Goal: Task Accomplishment & Management: Manage account settings

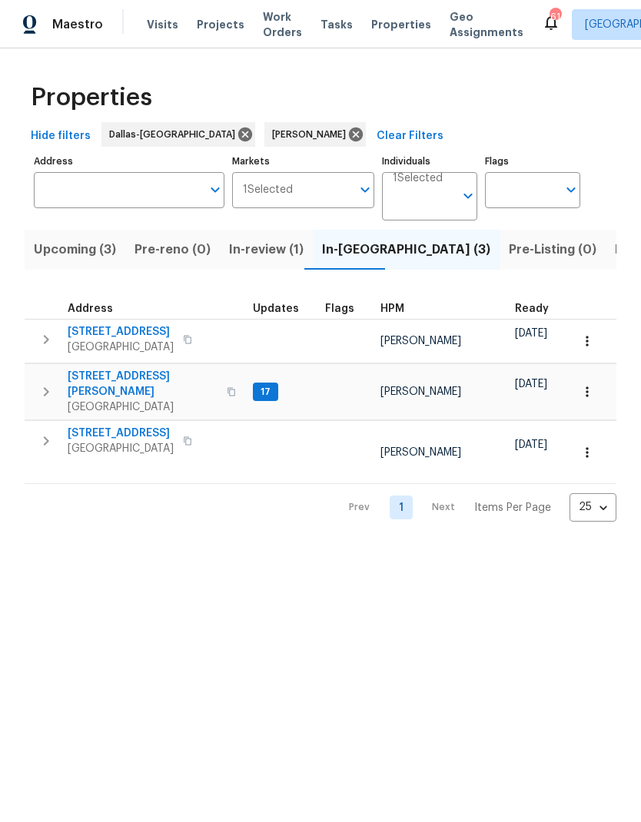
click at [132, 328] on span "[STREET_ADDRESS]" at bounding box center [121, 331] width 106 height 15
click at [44, 335] on icon "button" at bounding box center [46, 339] width 18 height 18
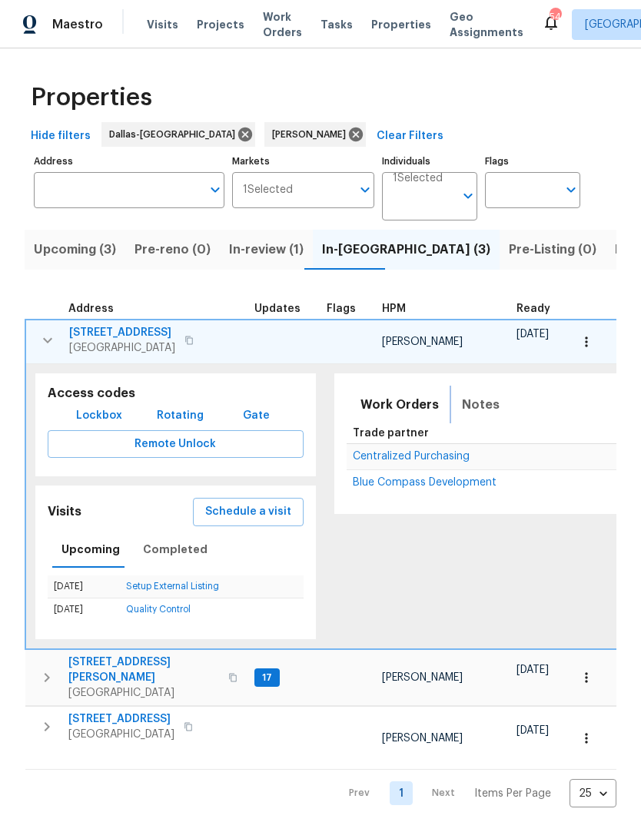
click at [476, 404] on span "Notes" at bounding box center [481, 405] width 38 height 22
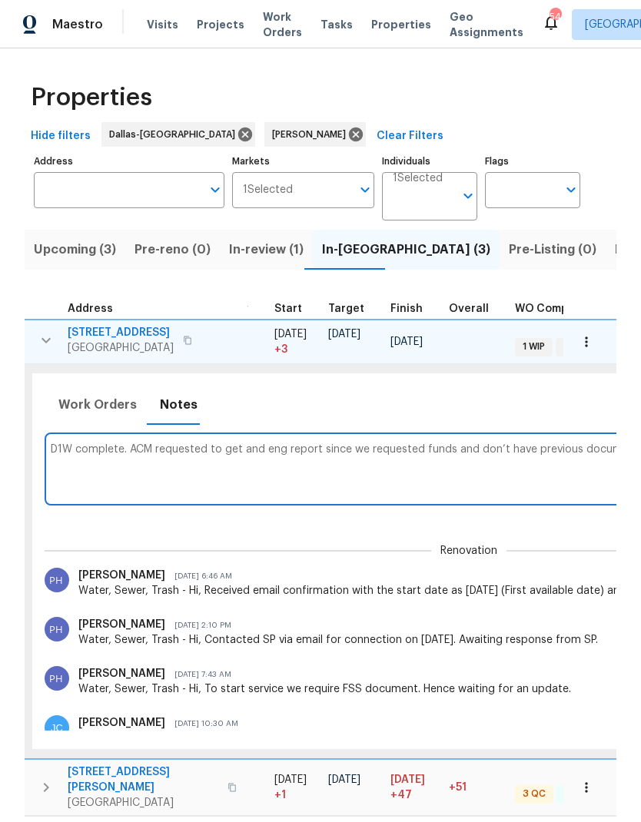
scroll to position [0, 600]
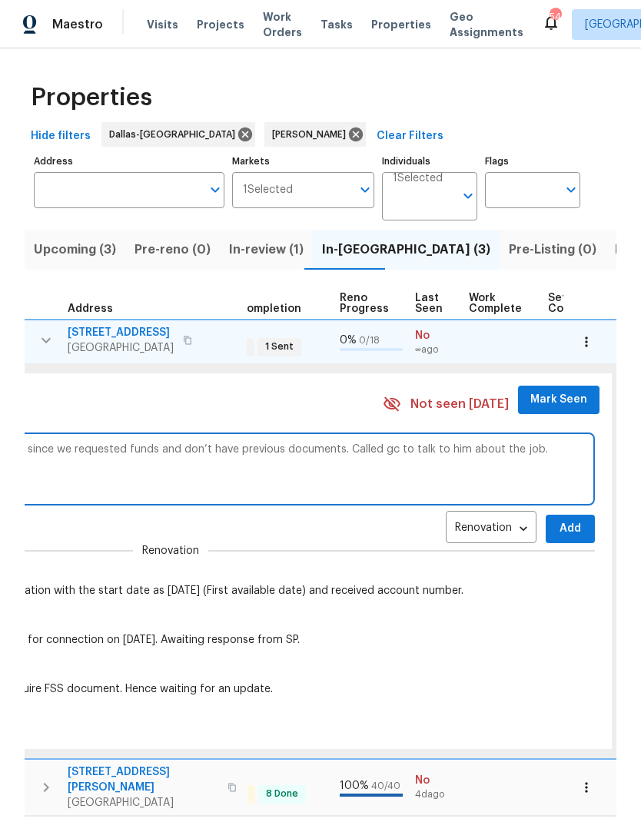
type textarea "D1W complete. ACM requested to get and eng report since we requested funds and …"
click at [556, 519] on button "Add" at bounding box center [570, 529] width 49 height 28
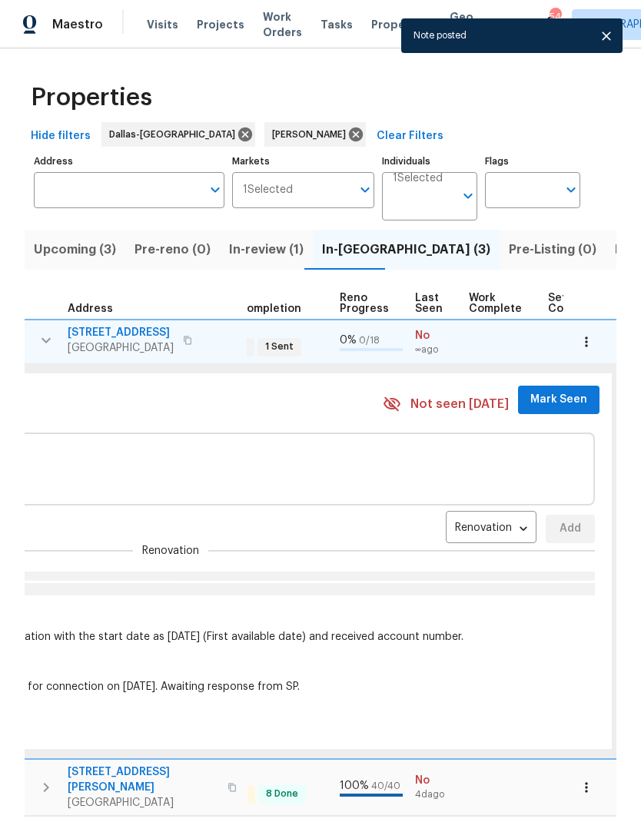
click at [536, 393] on span "Mark Seen" at bounding box center [558, 399] width 57 height 19
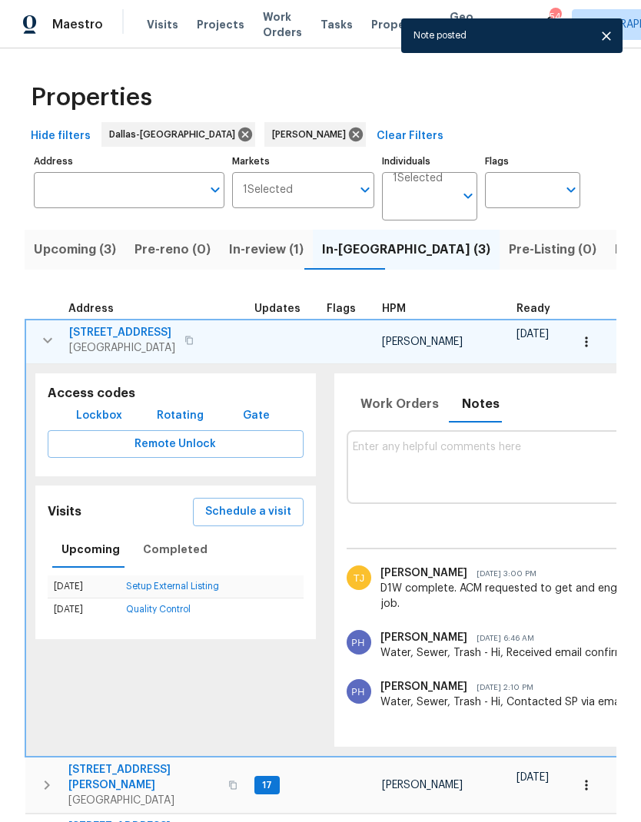
scroll to position [0, 0]
click at [49, 343] on icon "button" at bounding box center [47, 340] width 18 height 18
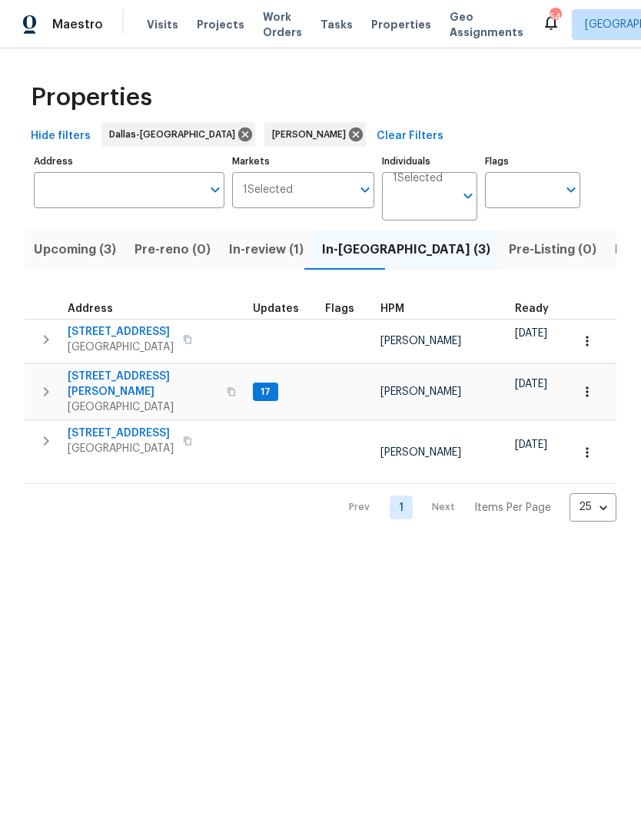
click at [49, 383] on icon "button" at bounding box center [46, 392] width 18 height 18
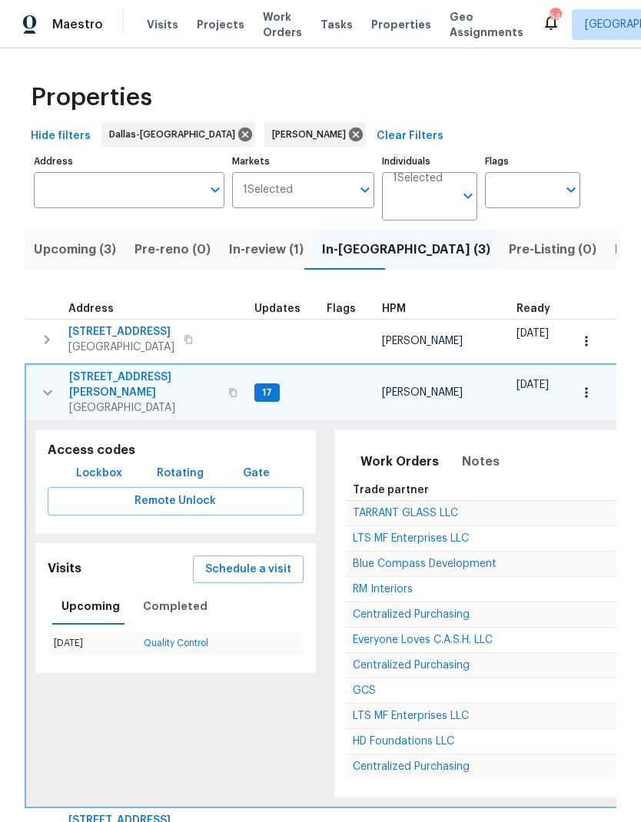
click at [472, 458] on span "Notes" at bounding box center [481, 462] width 38 height 22
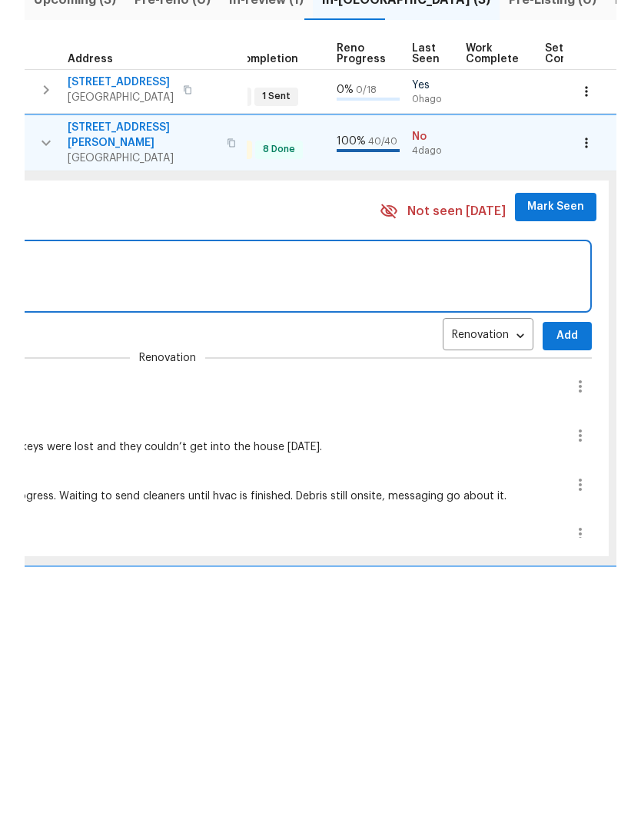
scroll to position [12, 612]
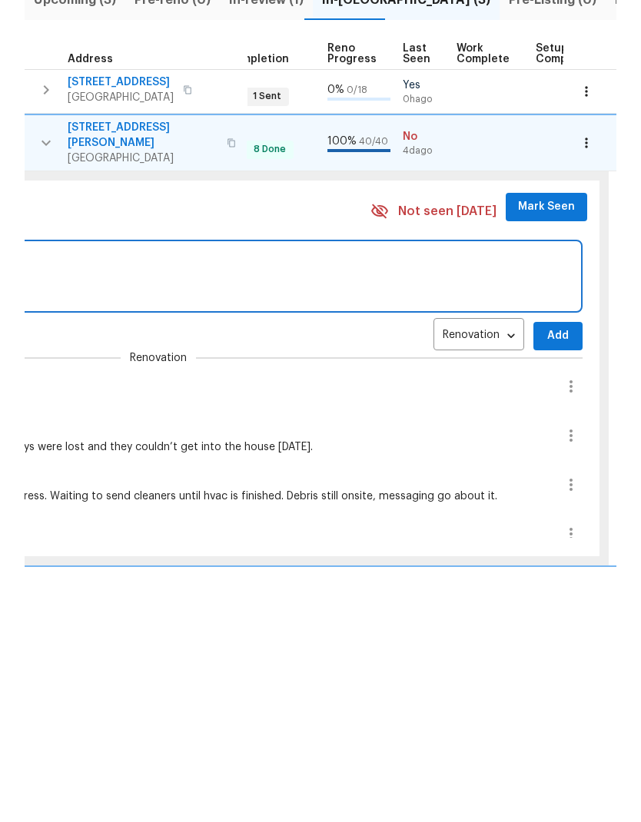
type textarea "Took pictures, sending to list"
click at [546, 576] on span "Add" at bounding box center [558, 585] width 25 height 19
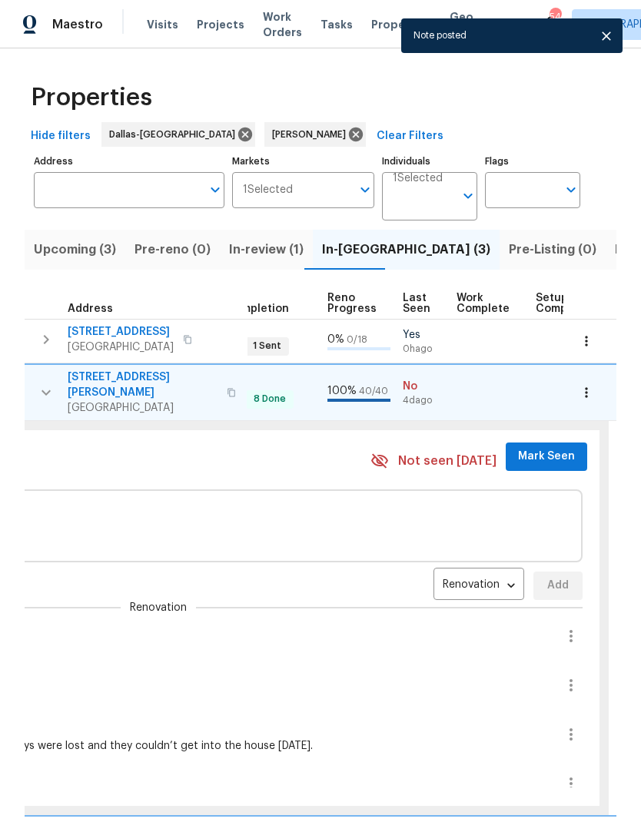
click at [532, 443] on button "Mark Seen" at bounding box center [546, 457] width 81 height 28
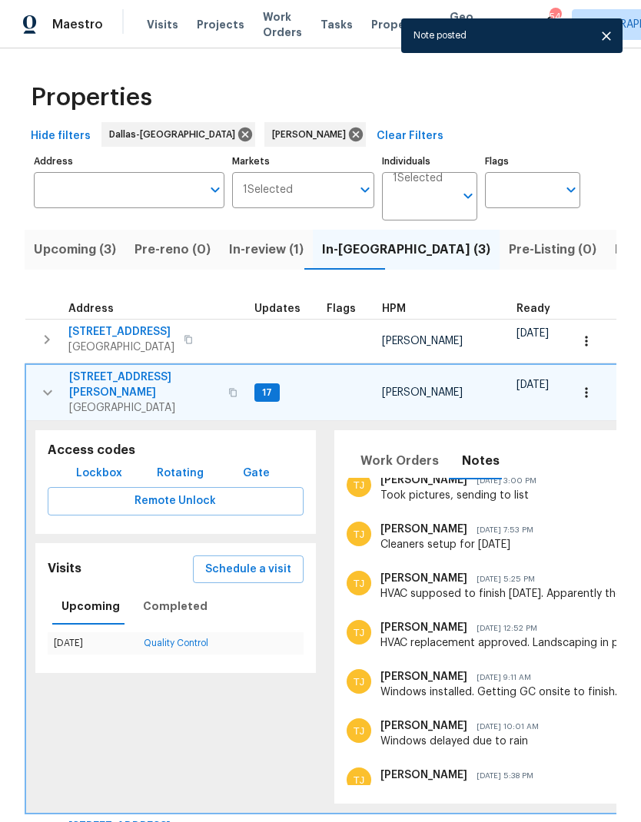
scroll to position [0, 0]
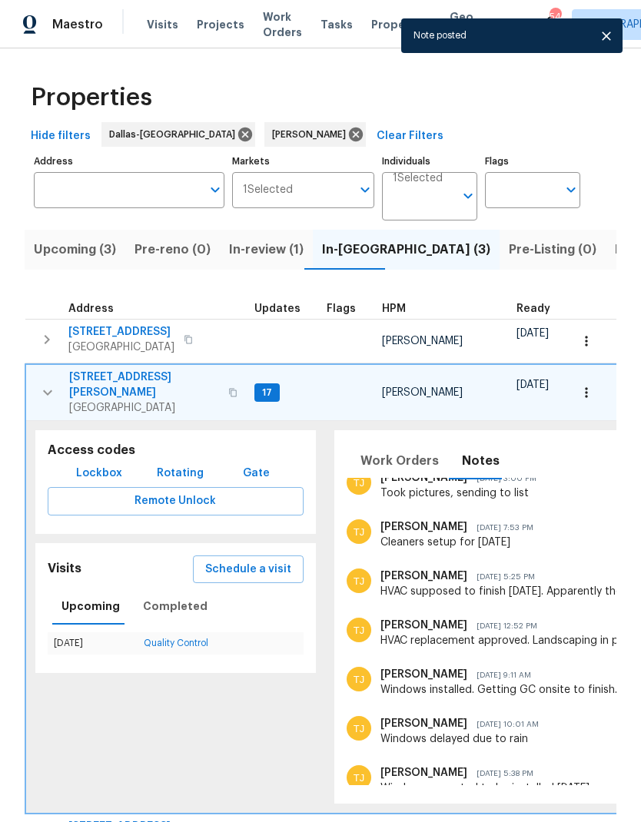
click at [43, 390] on icon "button" at bounding box center [47, 392] width 9 height 5
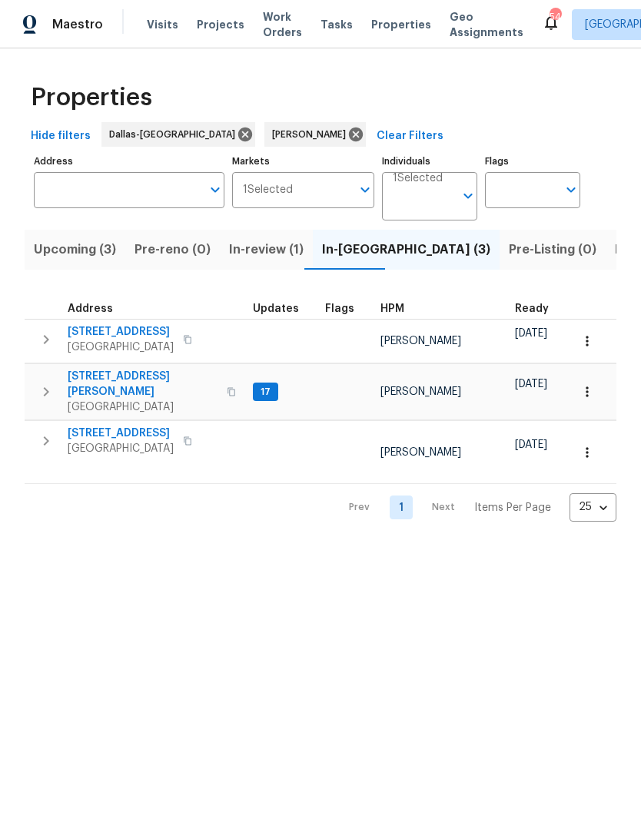
click at [48, 432] on icon "button" at bounding box center [46, 441] width 18 height 18
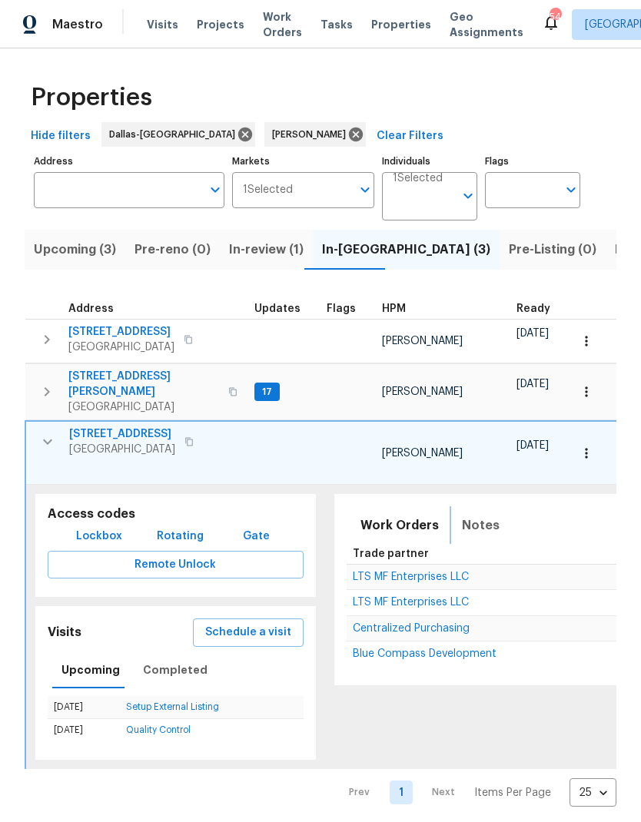
click at [467, 515] on span "Notes" at bounding box center [481, 526] width 38 height 22
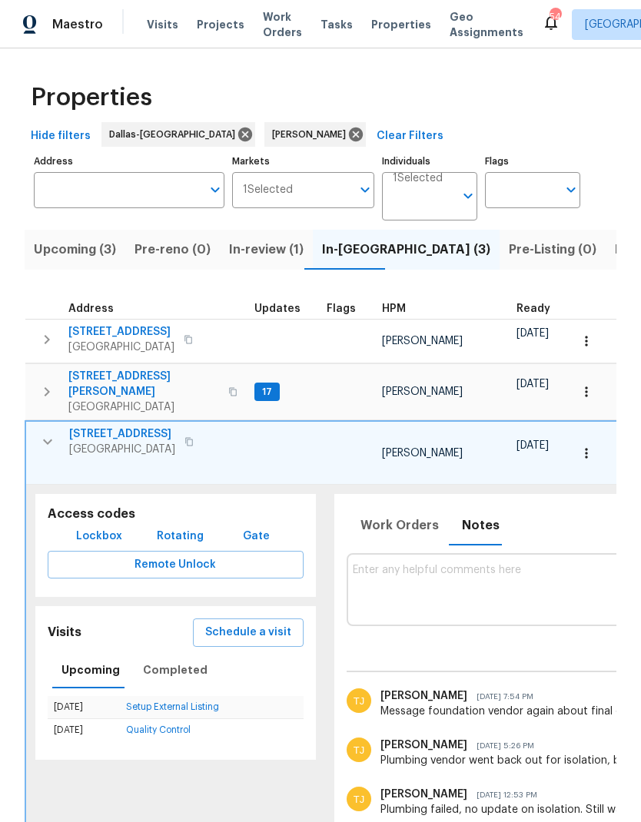
click at [582, 446] on icon "button" at bounding box center [586, 453] width 15 height 15
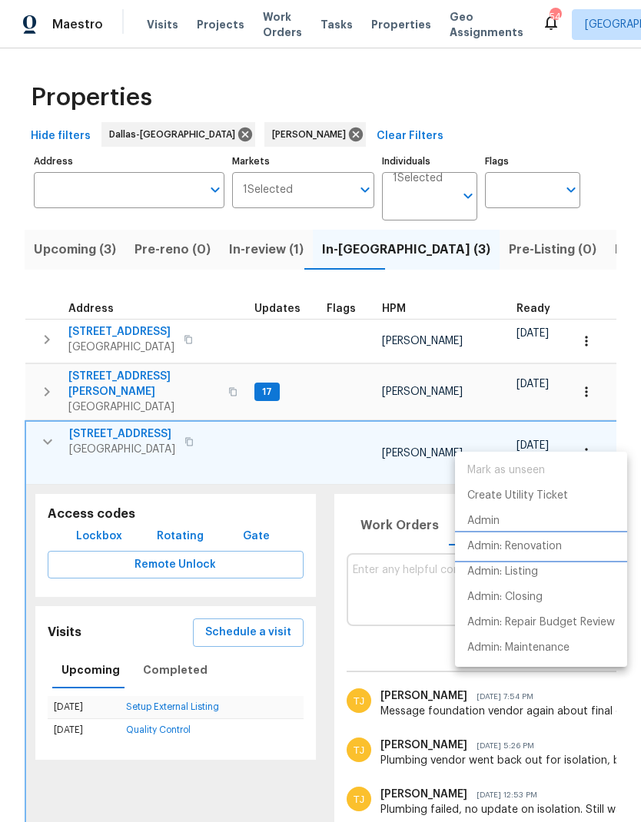
click at [551, 542] on p "Admin: Renovation" at bounding box center [514, 547] width 95 height 16
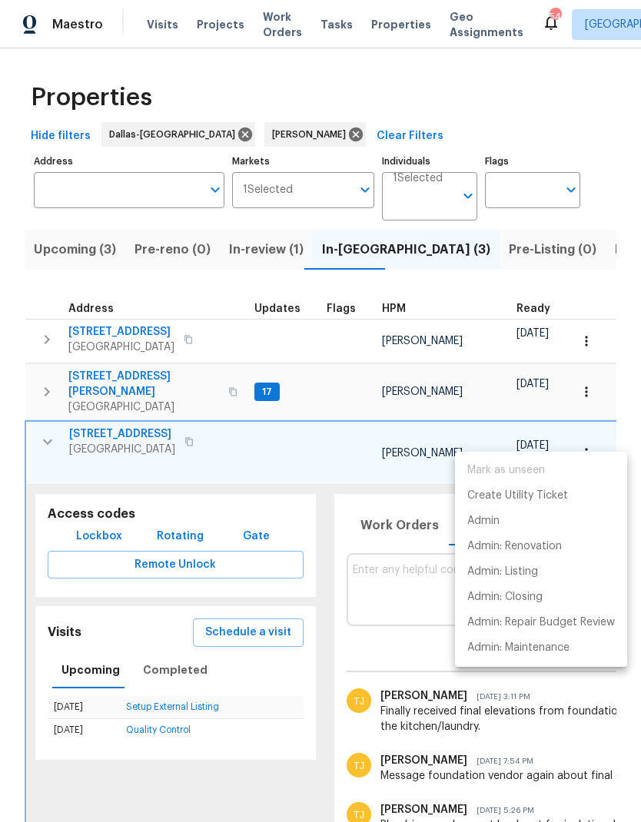
click at [353, 446] on div at bounding box center [320, 411] width 641 height 822
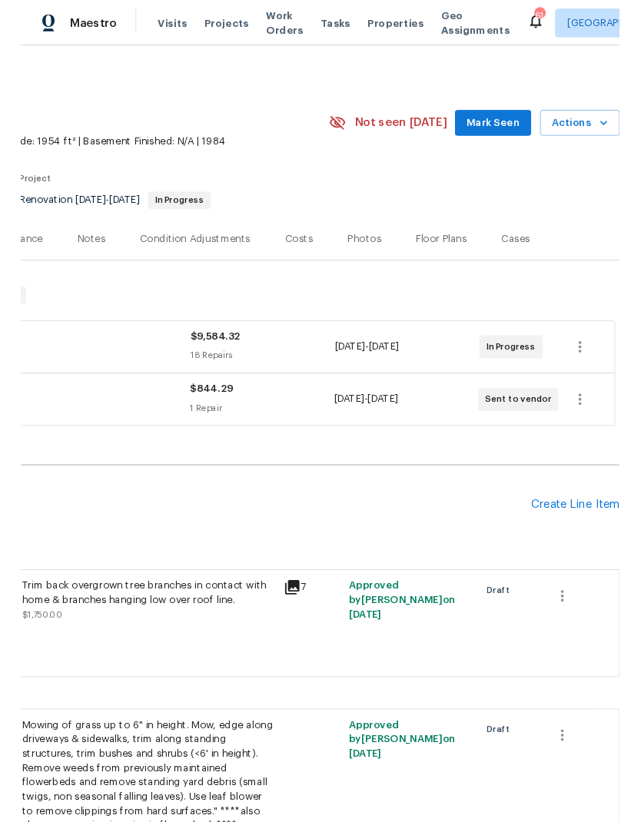
scroll to position [0, 227]
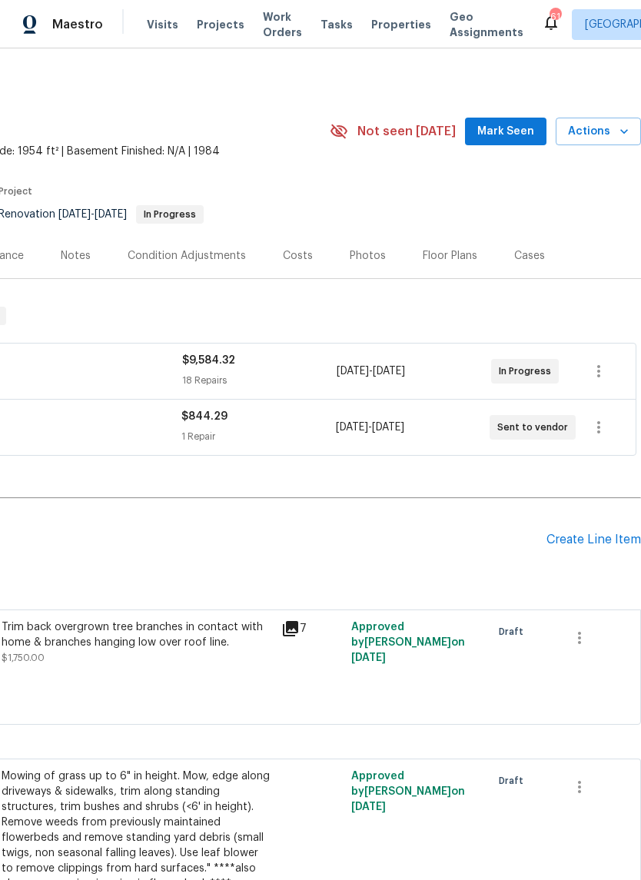
click at [583, 544] on div "Create Line Item" at bounding box center [593, 539] width 95 height 15
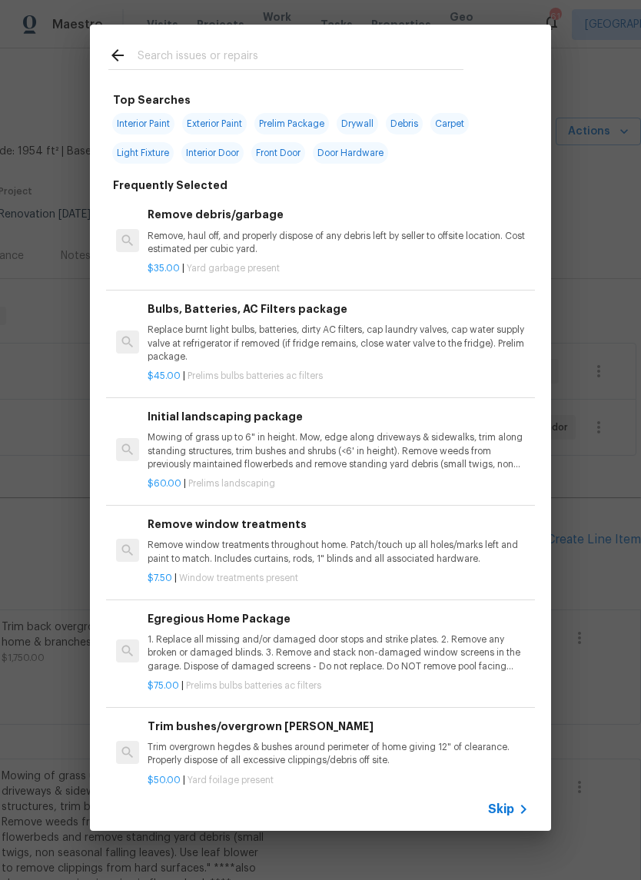
click at [224, 51] on input "text" at bounding box center [301, 57] width 326 height 23
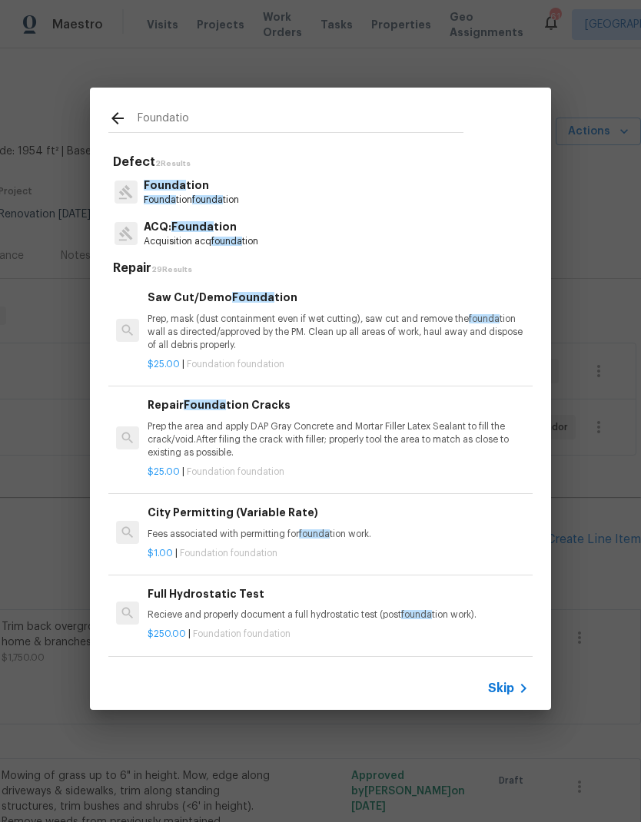
type input "Foundation"
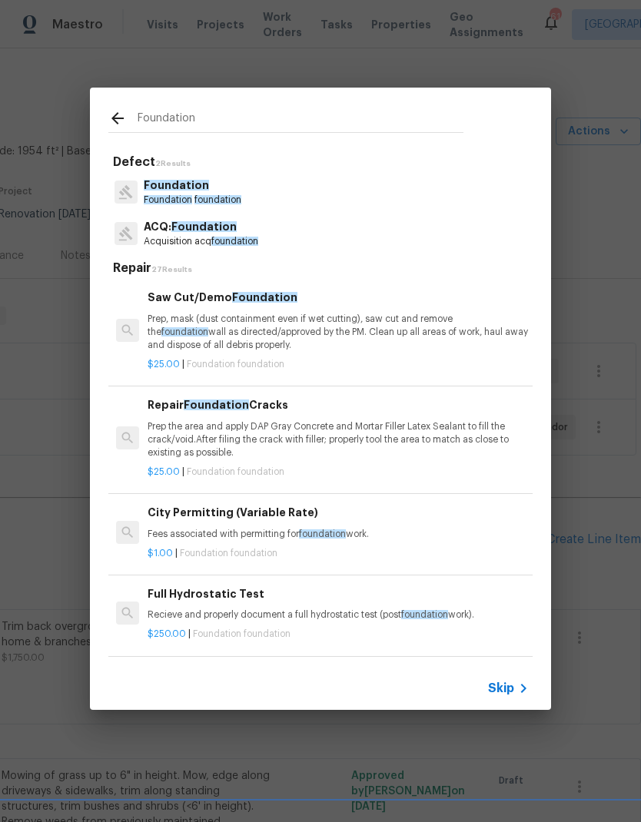
click at [205, 184] on p "Foundation" at bounding box center [193, 185] width 98 height 16
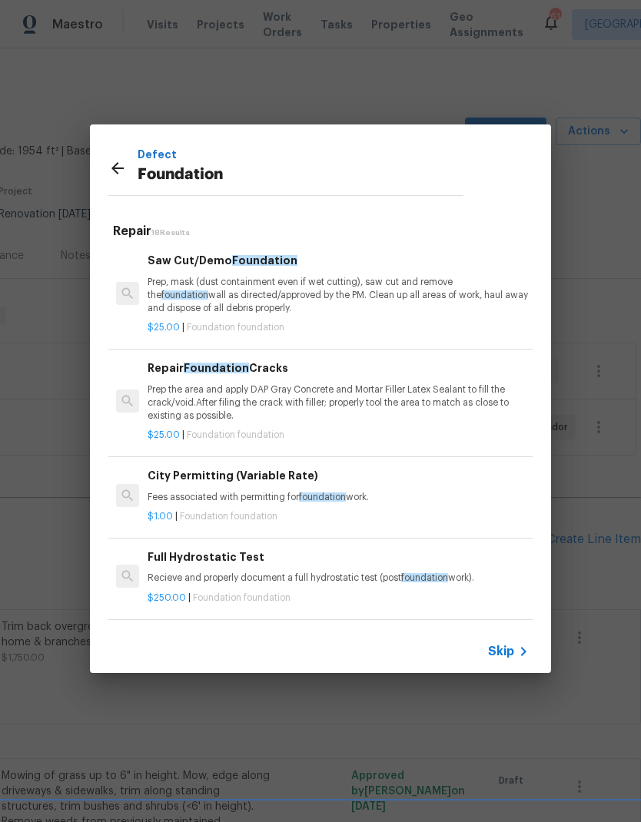
click at [190, 190] on div "Defect Foundation" at bounding box center [301, 170] width 326 height 49
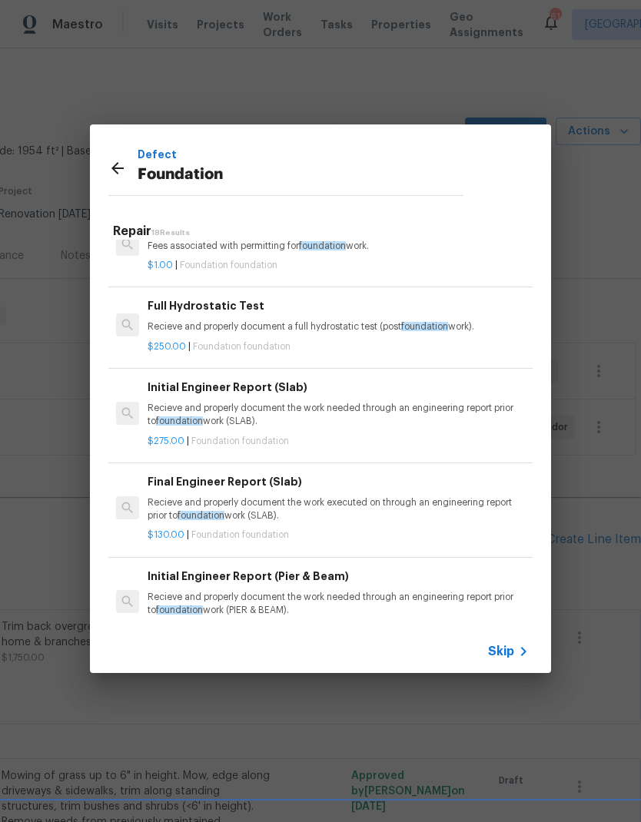
scroll to position [254, 0]
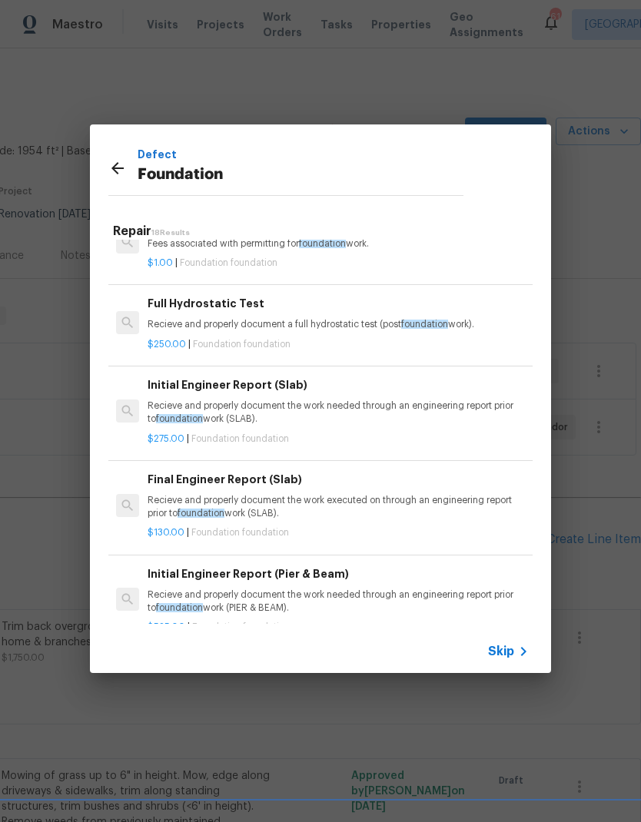
click at [351, 400] on p "Recieve and properly document the work needed through an engineering report pri…" at bounding box center [338, 413] width 381 height 26
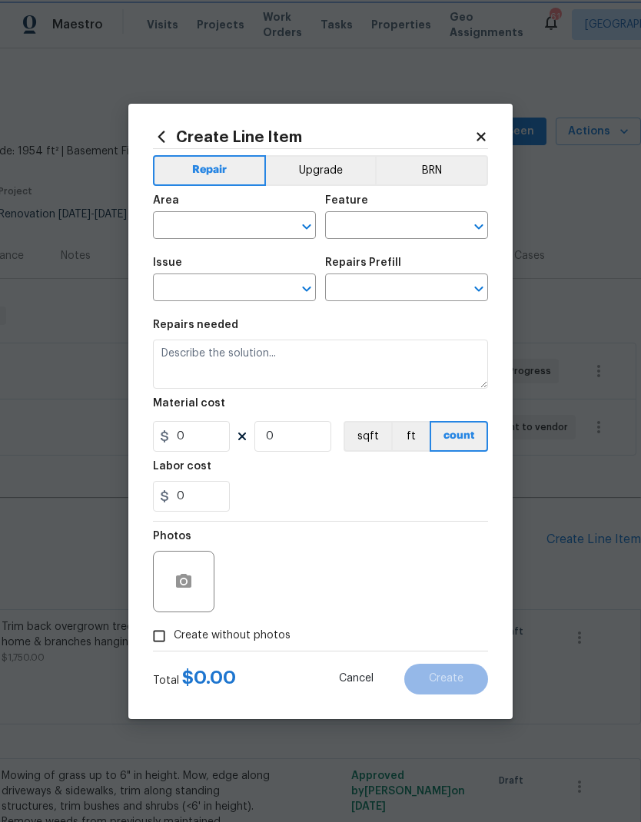
type input "Foundation"
type textarea "Recieve and properly document the work needed through an engineering report pri…"
type input "1"
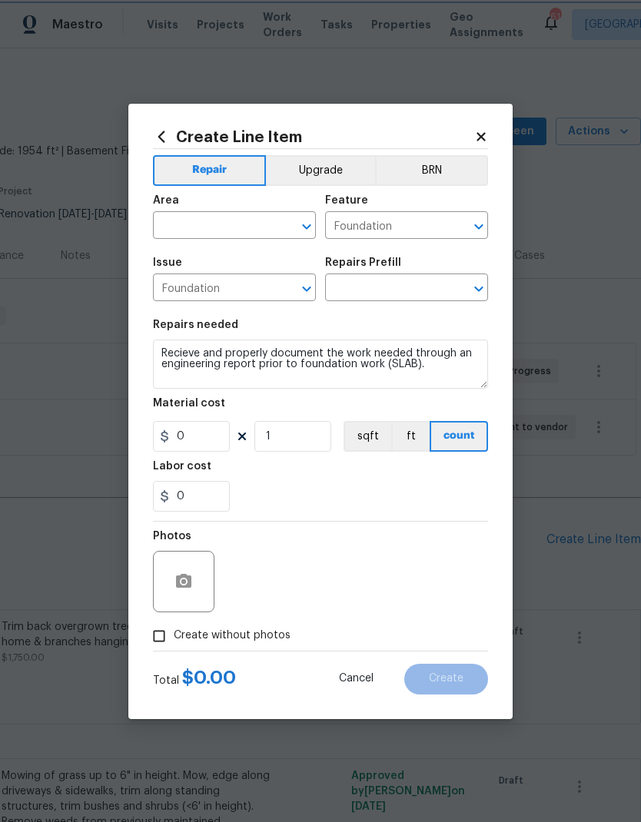
type input "Initial Engineer Report (Slab) $275.00"
type input "275"
click at [227, 218] on input "text" at bounding box center [213, 227] width 120 height 24
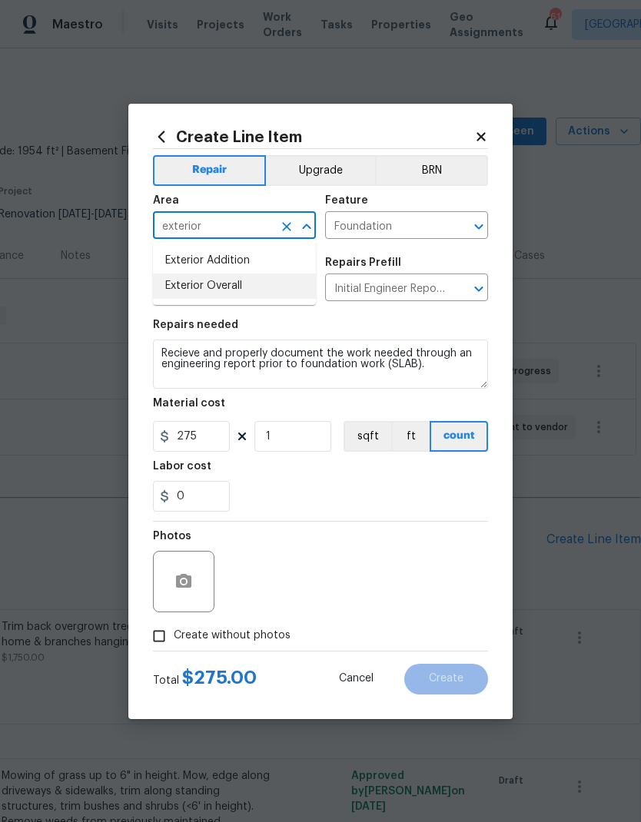
click at [257, 289] on li "Exterior Overall" at bounding box center [234, 286] width 163 height 25
type input "Exterior Overall"
click at [327, 494] on div "0" at bounding box center [320, 496] width 335 height 31
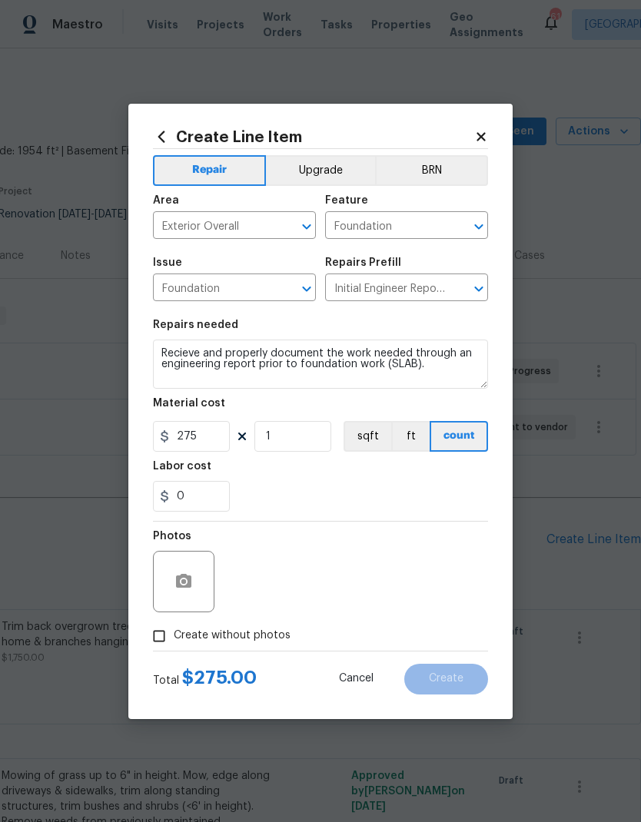
click at [161, 637] on input "Create without photos" at bounding box center [158, 636] width 29 height 29
checkbox input "true"
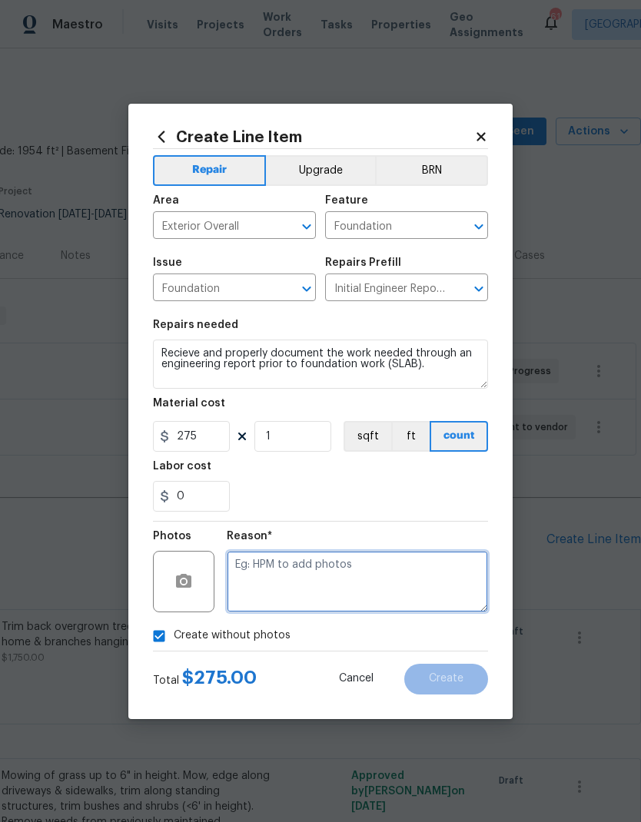
click at [422, 572] on textarea at bounding box center [357, 581] width 261 height 61
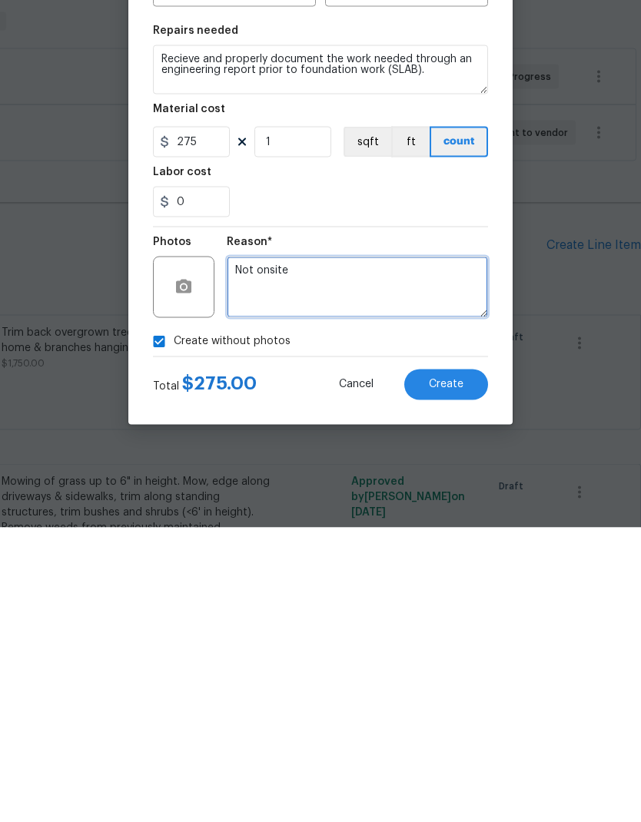
type textarea "Not onsite"
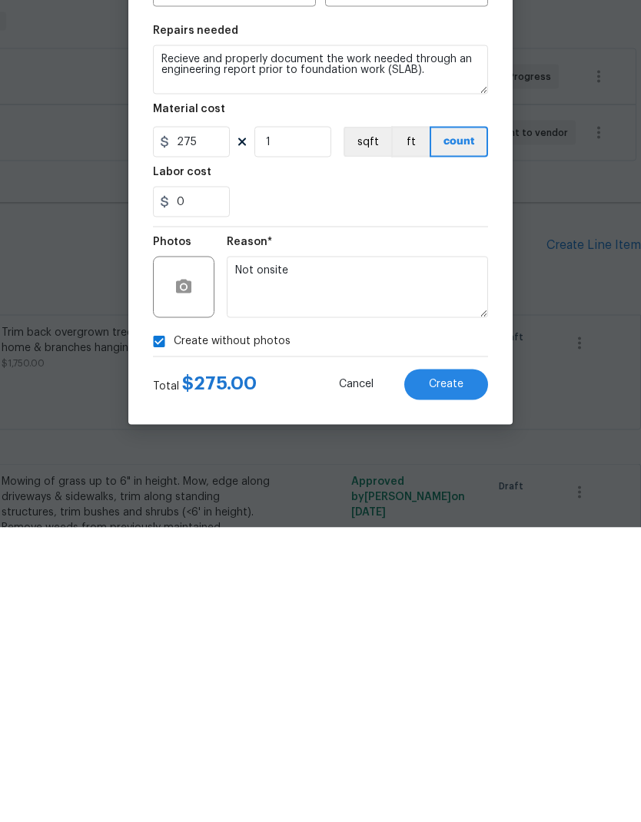
click at [357, 481] on div "0" at bounding box center [320, 496] width 335 height 31
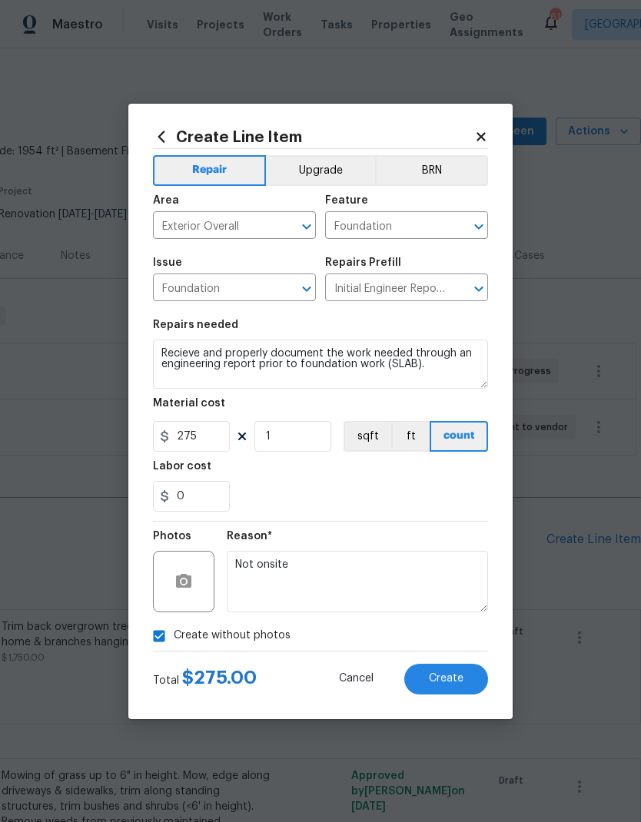
click at [453, 674] on span "Create" at bounding box center [446, 679] width 35 height 12
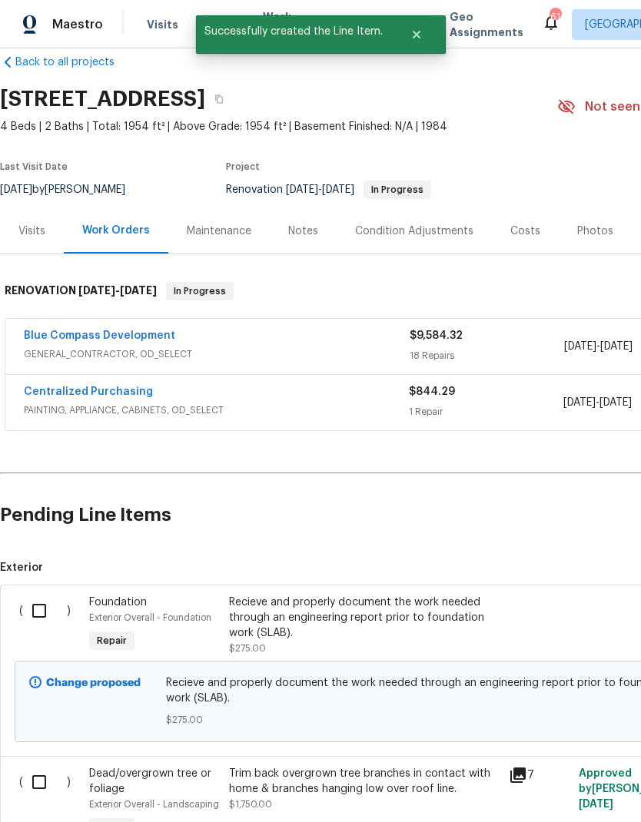
scroll to position [25, 0]
click at [42, 595] on input "checkbox" at bounding box center [45, 611] width 44 height 32
checkbox input "true"
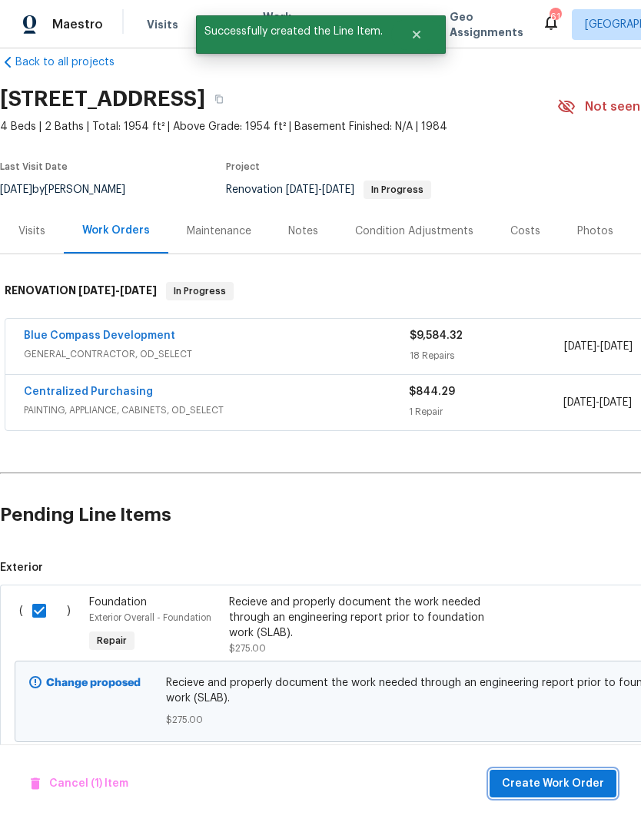
click at [563, 784] on span "Create Work Order" at bounding box center [553, 784] width 102 height 19
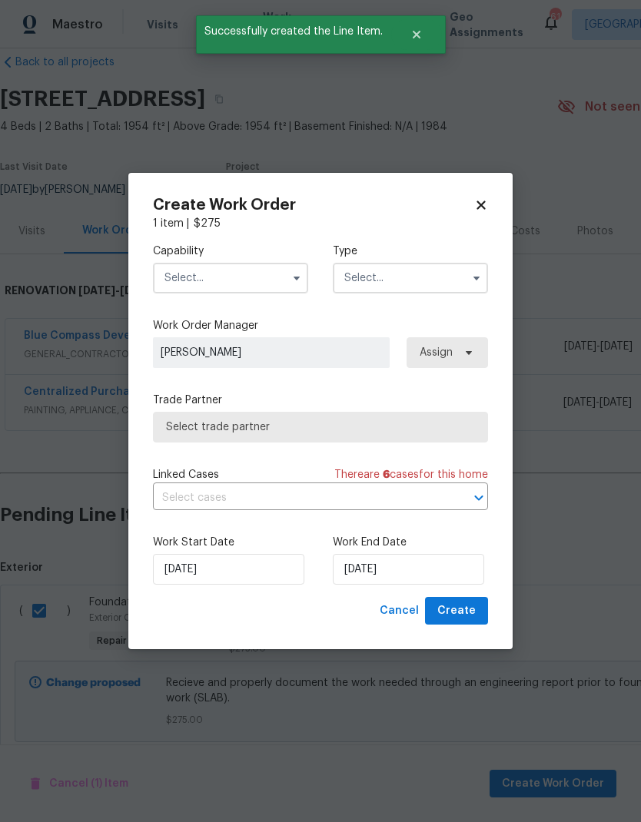
click at [227, 277] on input "text" at bounding box center [230, 278] width 155 height 31
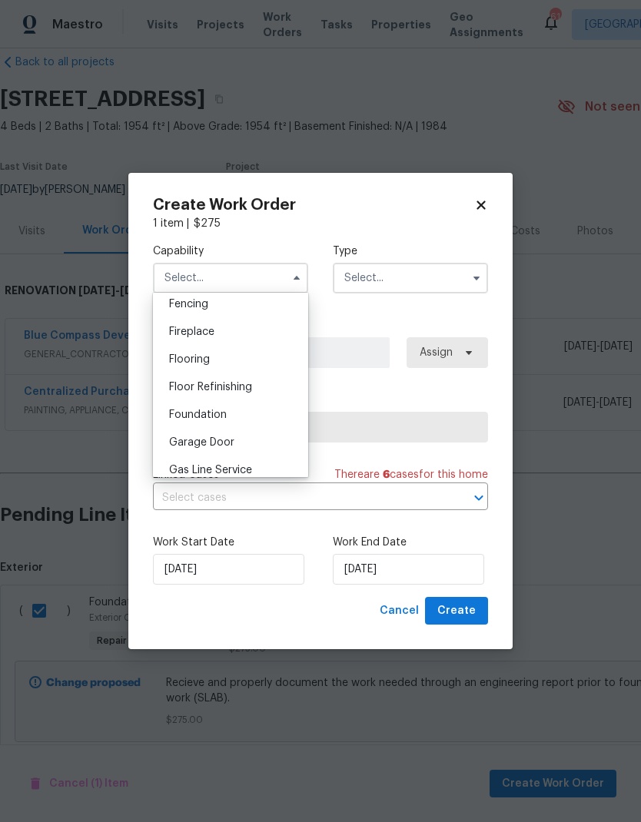
scroll to position [548, 0]
click at [237, 419] on div "Foundation" at bounding box center [231, 414] width 148 height 28
type input "Foundation"
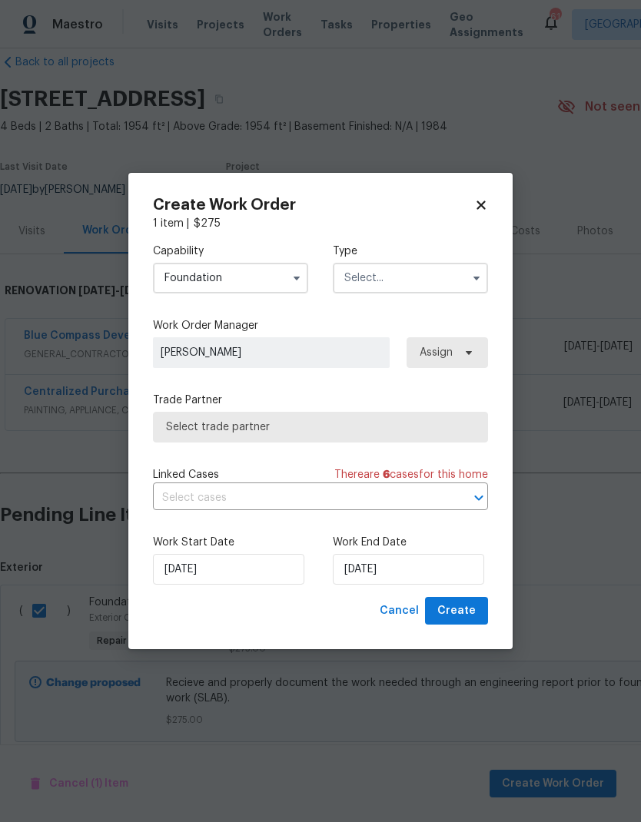
click at [418, 281] on input "text" at bounding box center [410, 278] width 155 height 31
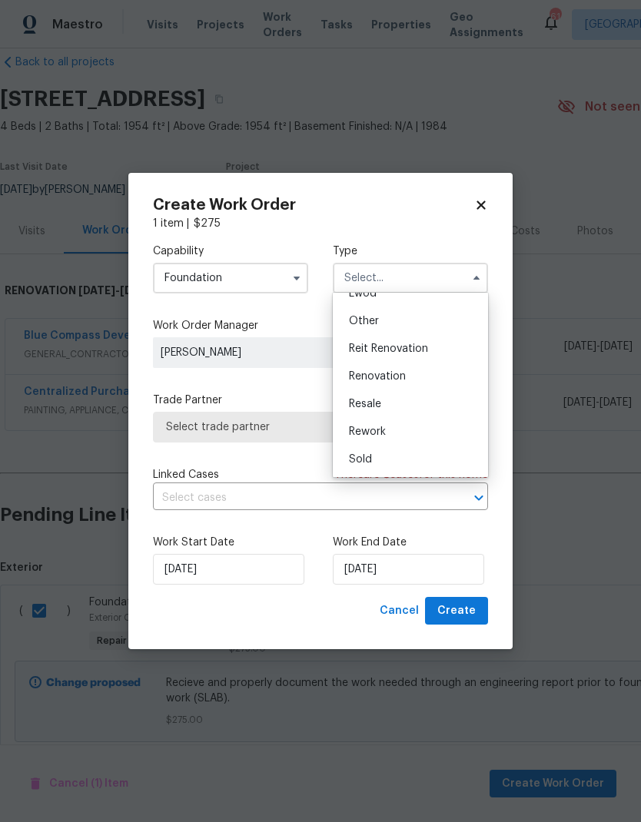
scroll to position [183, 0]
click at [407, 381] on div "Renovation" at bounding box center [411, 377] width 148 height 28
type input "Renovation"
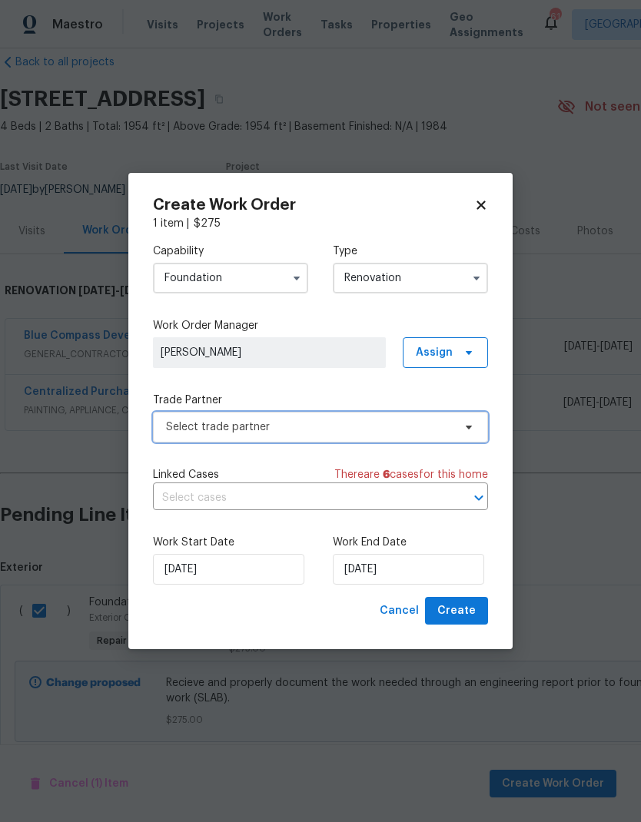
click at [423, 433] on span "Select trade partner" at bounding box center [309, 427] width 287 height 15
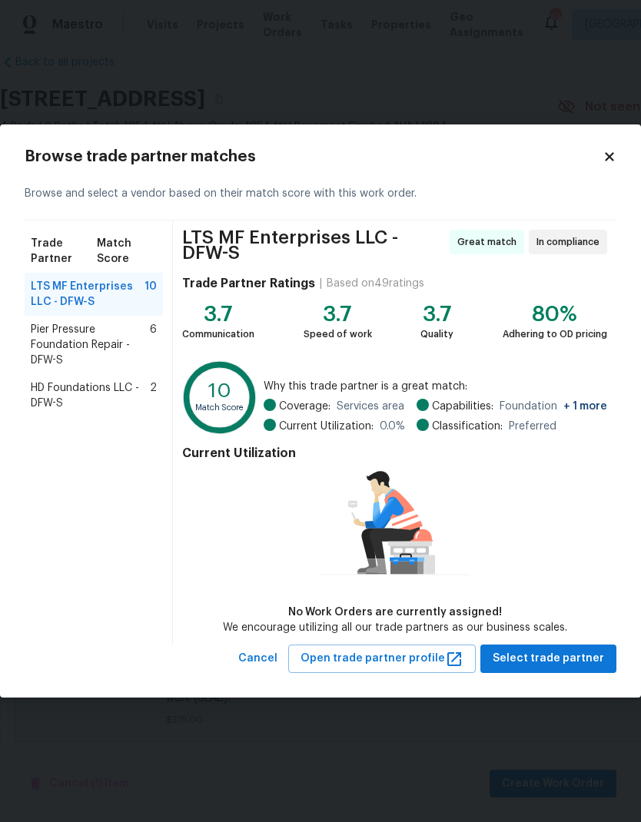
click at [108, 389] on span "HD Foundations LLC - DFW-S" at bounding box center [90, 395] width 119 height 31
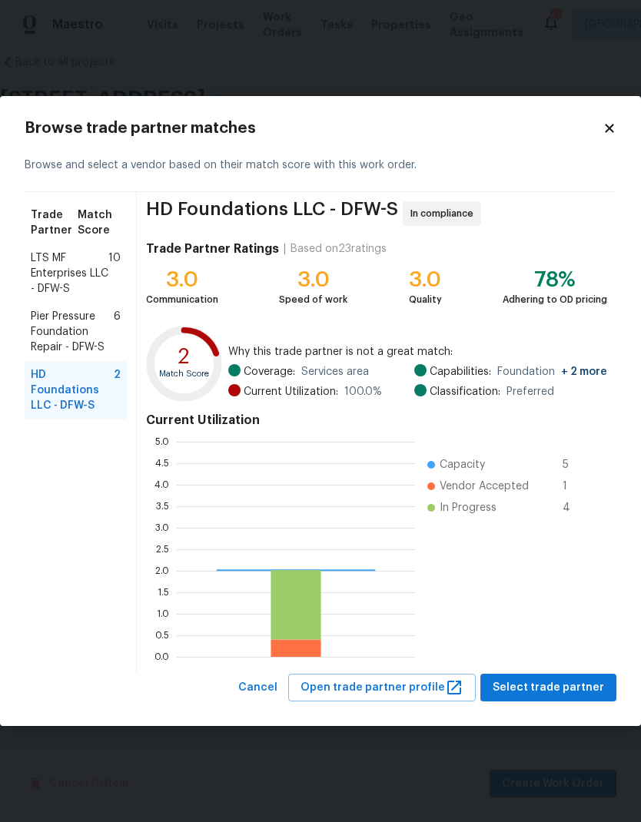
scroll to position [215, 238]
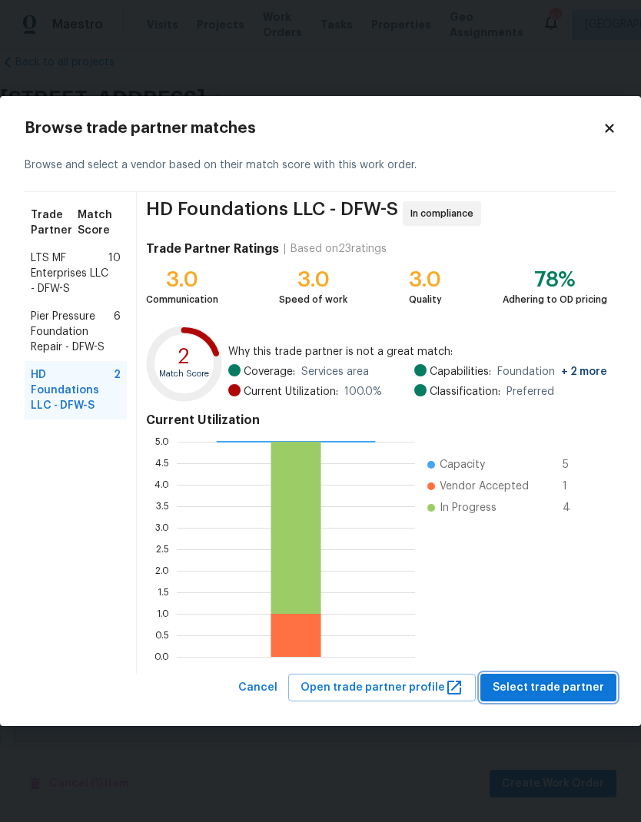
click at [566, 694] on span "Select trade partner" at bounding box center [548, 687] width 111 height 19
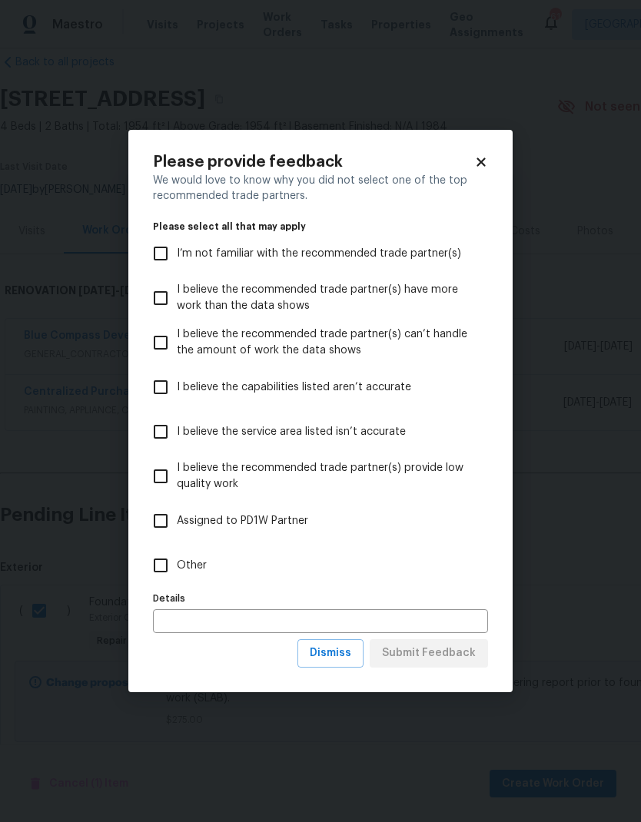
click at [158, 556] on input "Other" at bounding box center [160, 565] width 32 height 32
checkbox input "true"
click at [421, 649] on span "Submit Feedback" at bounding box center [429, 653] width 94 height 19
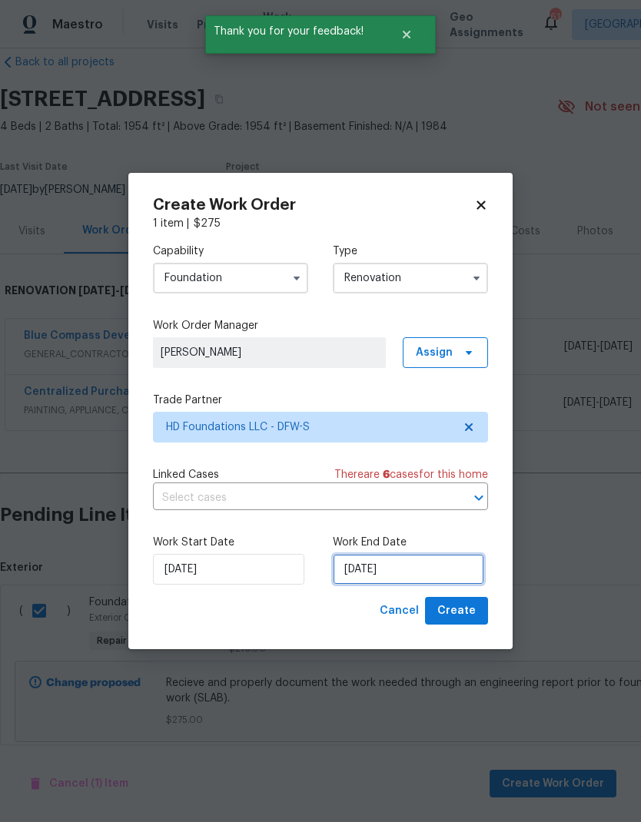
click at [417, 568] on input "[DATE]" at bounding box center [408, 569] width 151 height 31
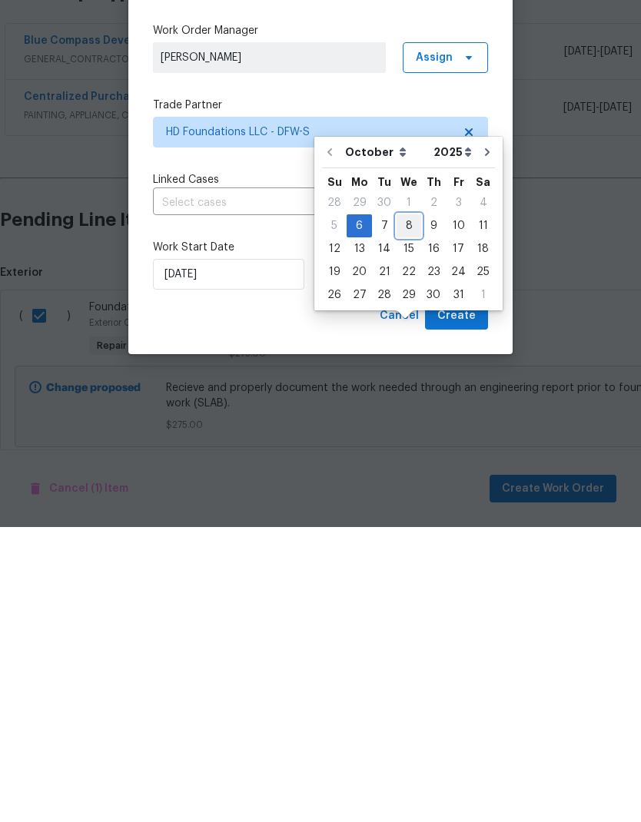
click at [415, 510] on div "8" at bounding box center [408, 521] width 25 height 22
type input "10/8/2025"
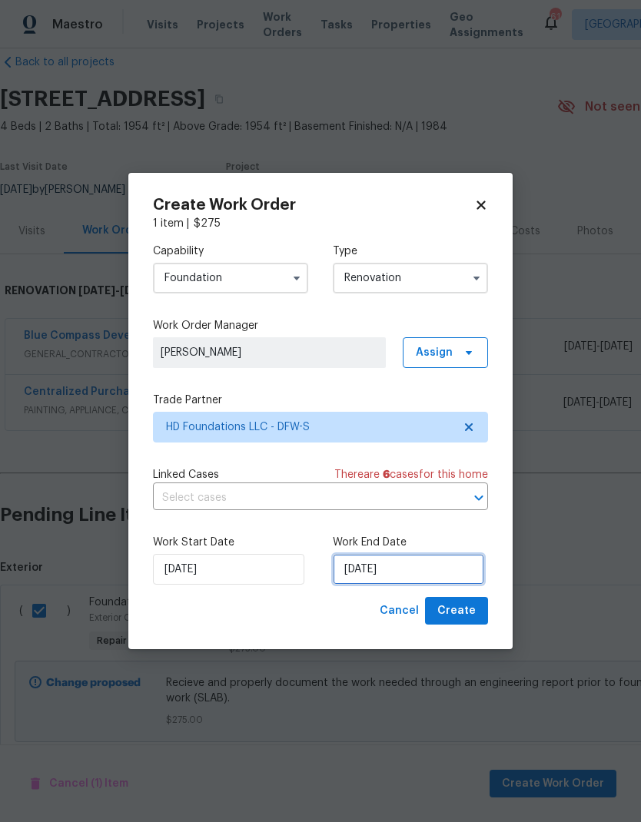
click at [413, 573] on input "10/8/2025" at bounding box center [408, 569] width 151 height 31
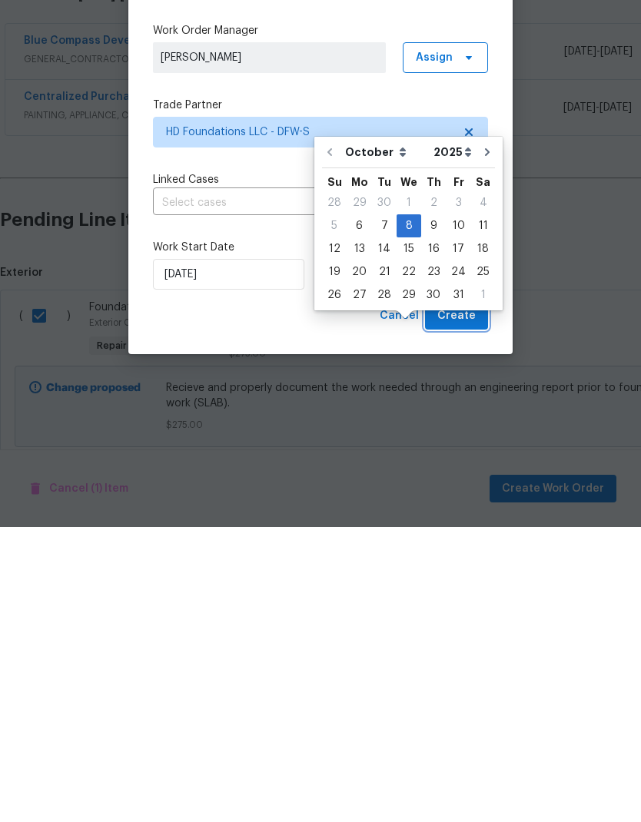
click at [456, 602] on span "Create" at bounding box center [456, 611] width 38 height 19
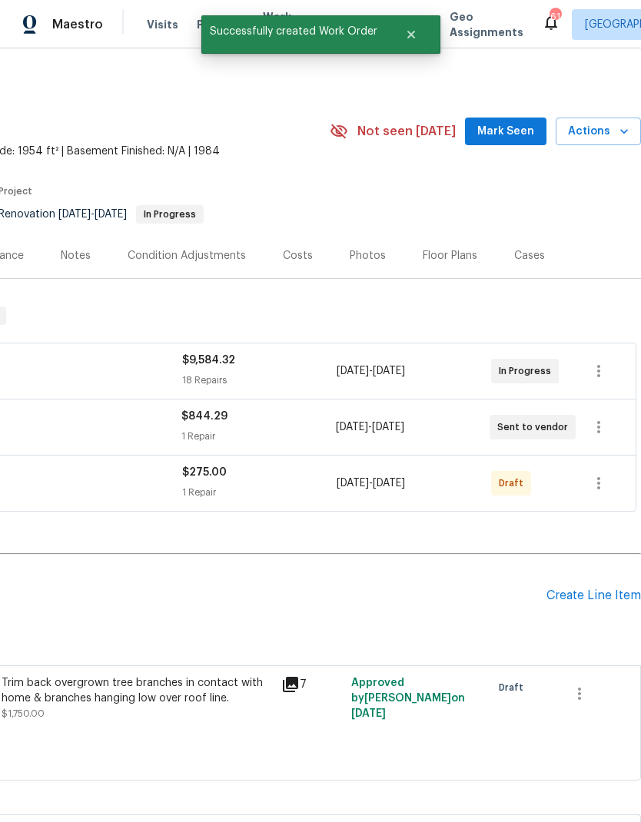
scroll to position [0, 227]
click at [605, 474] on icon "button" at bounding box center [598, 483] width 18 height 18
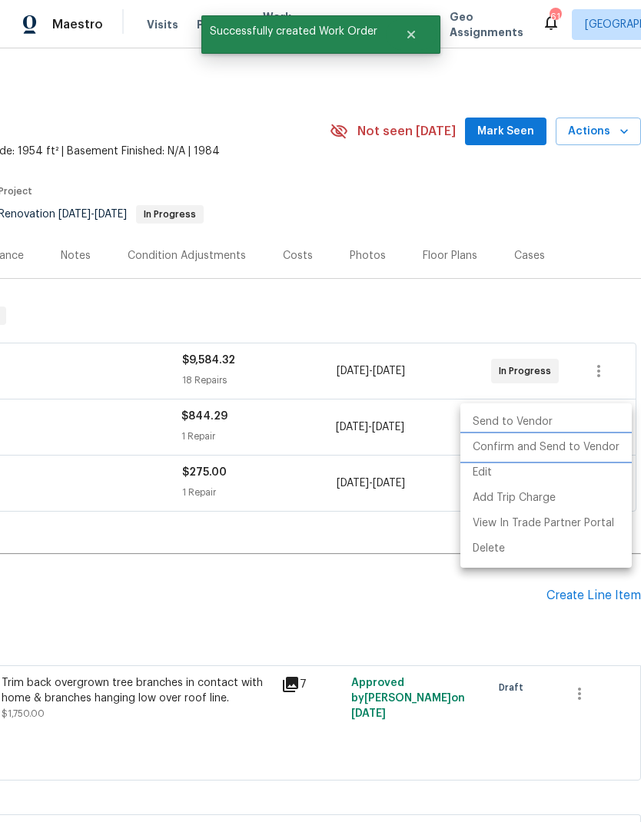
click at [582, 449] on li "Confirm and Send to Vendor" at bounding box center [545, 447] width 171 height 25
click at [360, 552] on div at bounding box center [320, 411] width 641 height 822
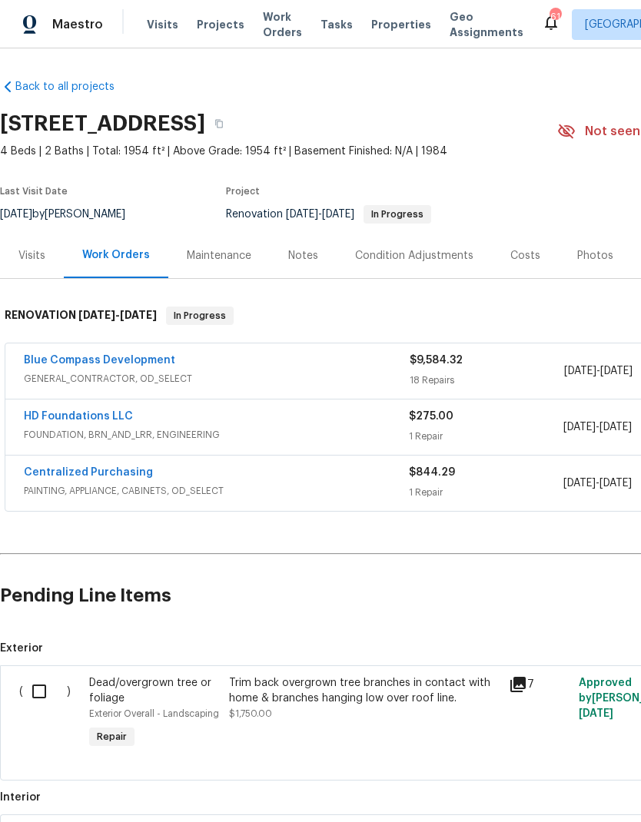
scroll to position [0, -1]
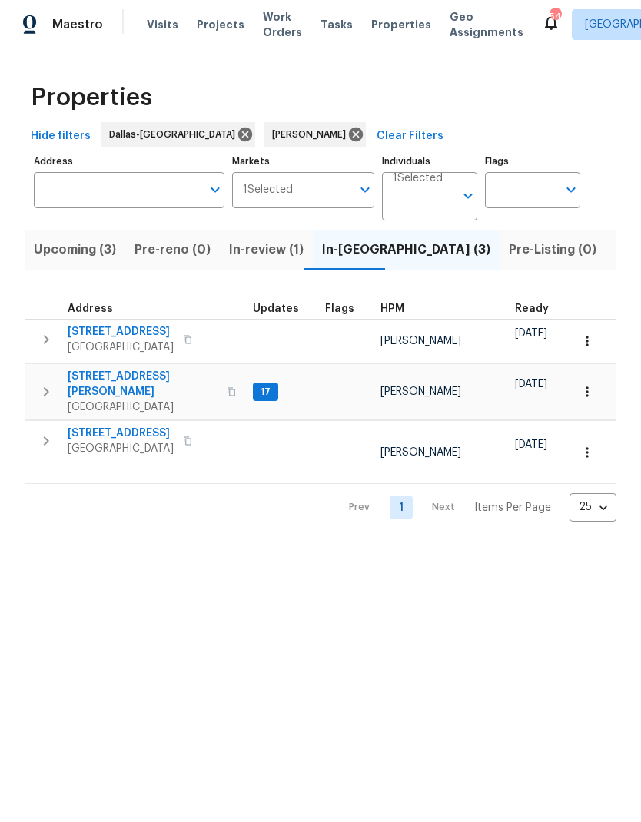
scroll to position [12, 0]
click at [36, 426] on button "button" at bounding box center [46, 441] width 31 height 31
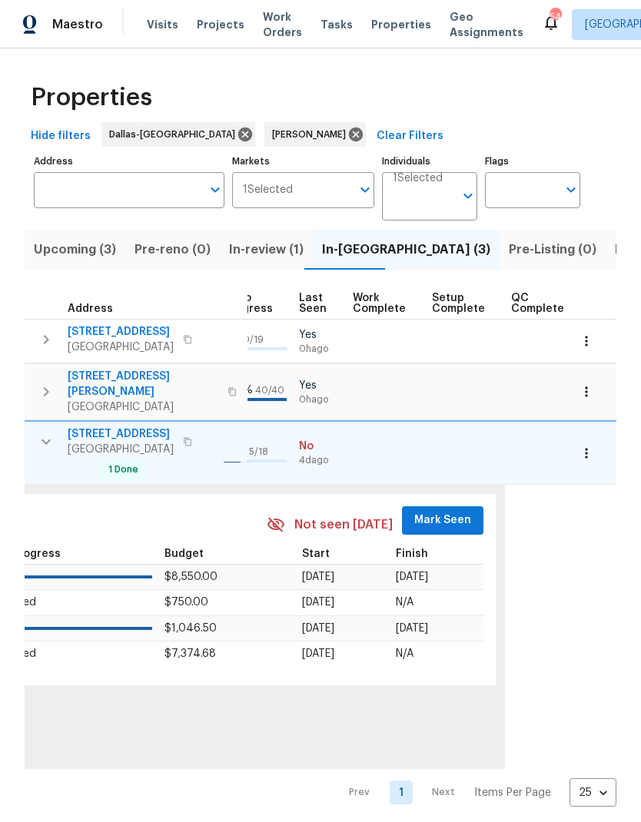
scroll to position [0, 715]
click at [430, 511] on span "Mark Seen" at bounding box center [443, 520] width 57 height 19
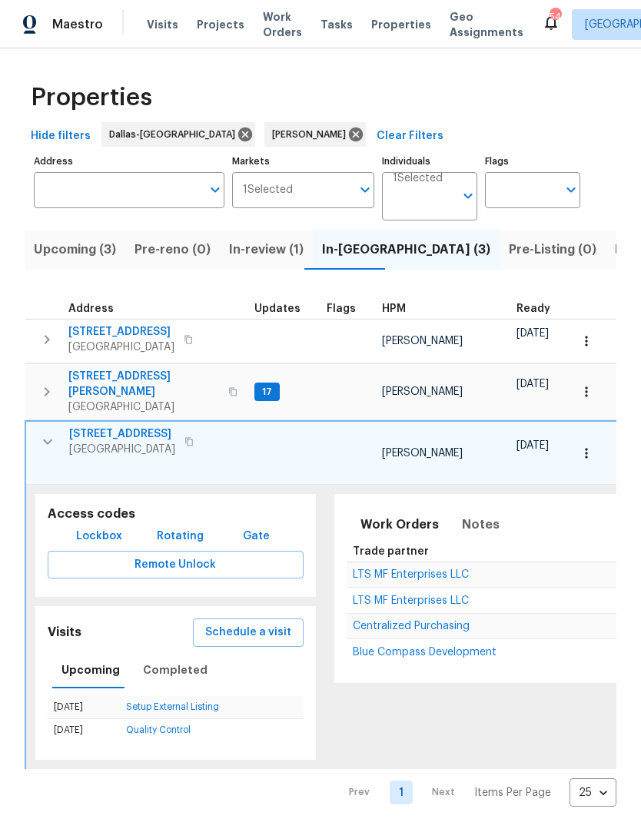
scroll to position [0, 0]
click at [108, 426] on span "806 SE 4th St" at bounding box center [122, 433] width 106 height 15
click at [115, 378] on span "[STREET_ADDRESS][PERSON_NAME]" at bounding box center [143, 384] width 151 height 31
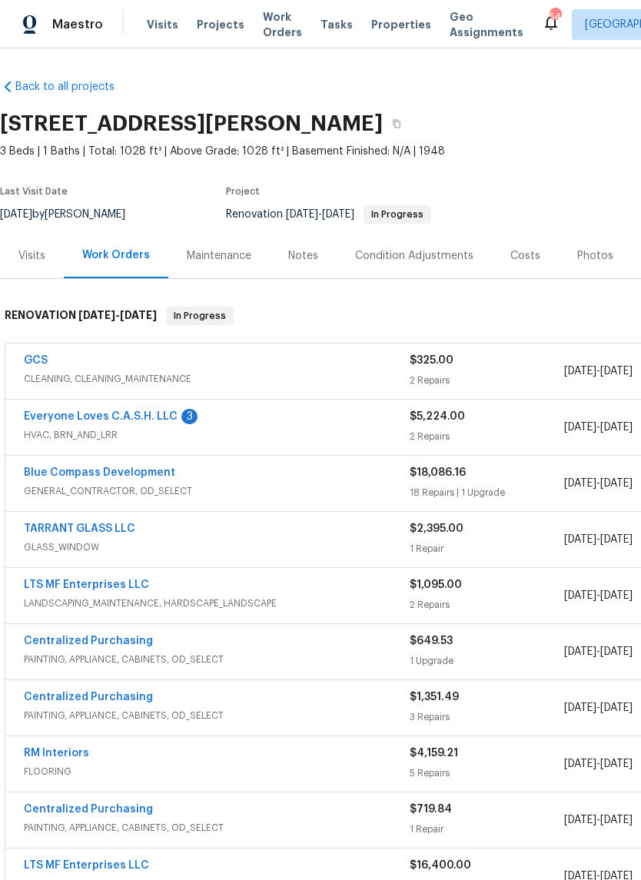
click at [82, 476] on link "Blue Compass Development" at bounding box center [99, 472] width 151 height 11
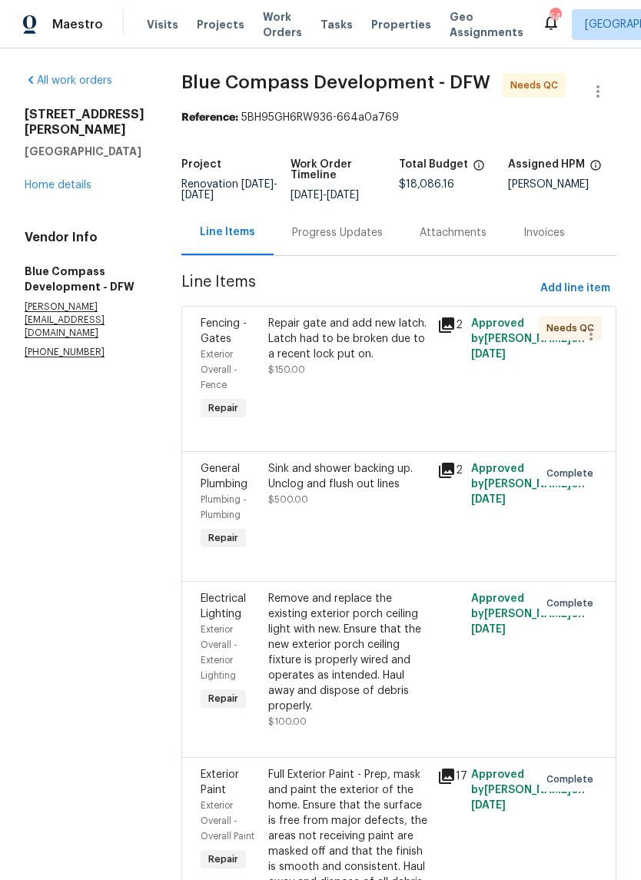
click at [378, 357] on div "Repair gate and add new latch. Latch had to be broken due to a recent lock put …" at bounding box center [348, 339] width 160 height 46
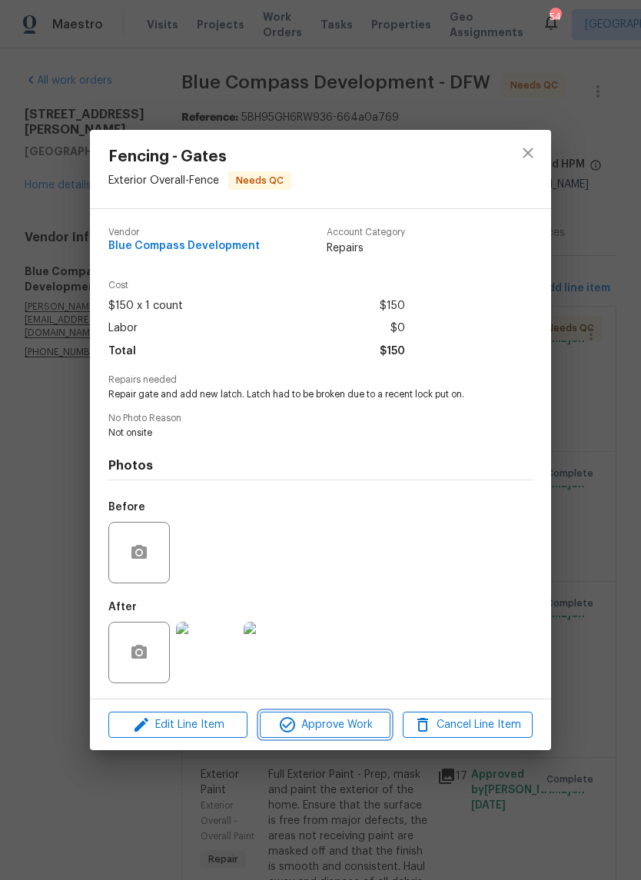
click at [354, 734] on span "Approve Work" at bounding box center [324, 724] width 121 height 19
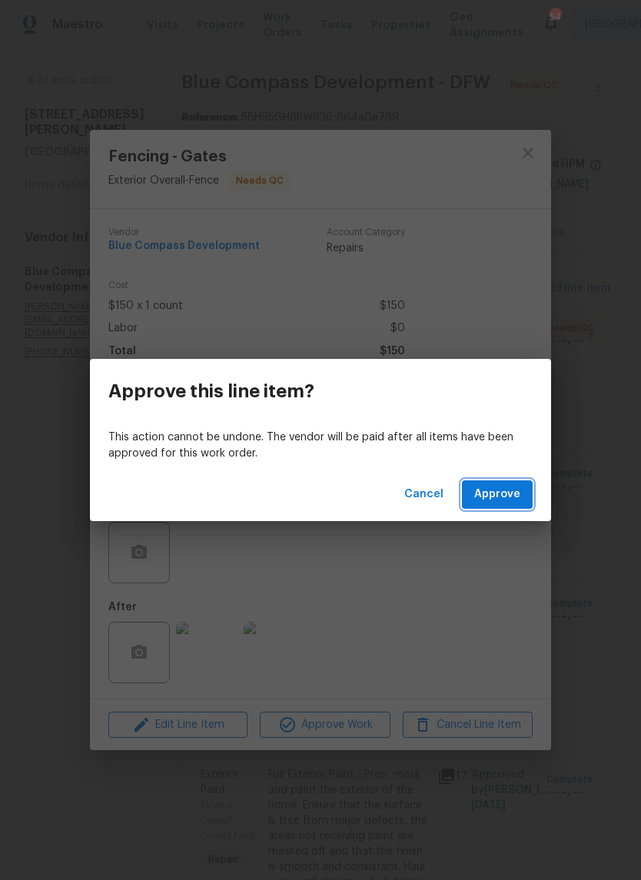
click at [512, 490] on span "Approve" at bounding box center [497, 494] width 46 height 19
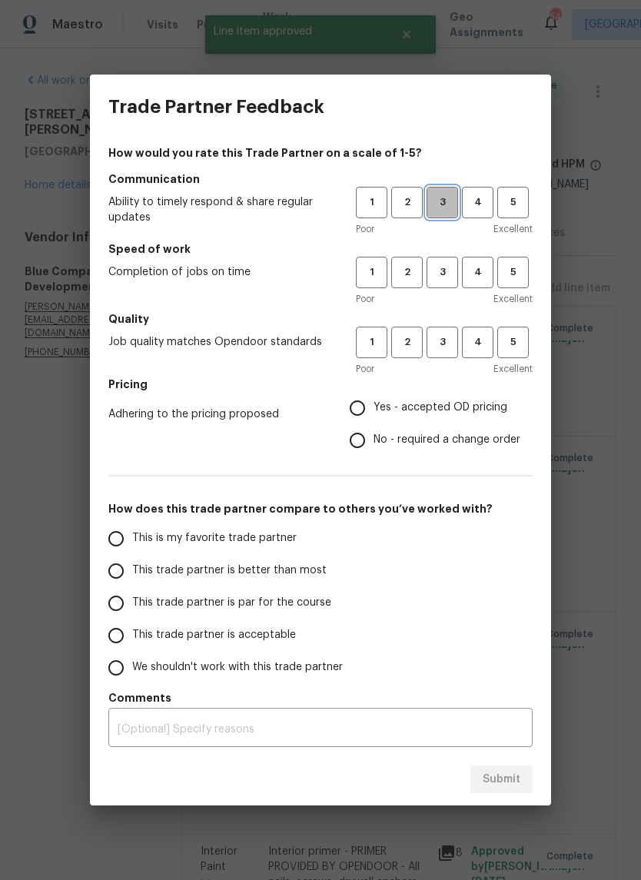
click at [453, 195] on span "3" at bounding box center [442, 203] width 28 height 18
click at [440, 277] on span "3" at bounding box center [442, 273] width 28 height 18
click at [446, 342] on span "3" at bounding box center [442, 342] width 28 height 18
click at [350, 402] on input "Yes - accepted OD pricing" at bounding box center [357, 408] width 32 height 32
radio input "true"
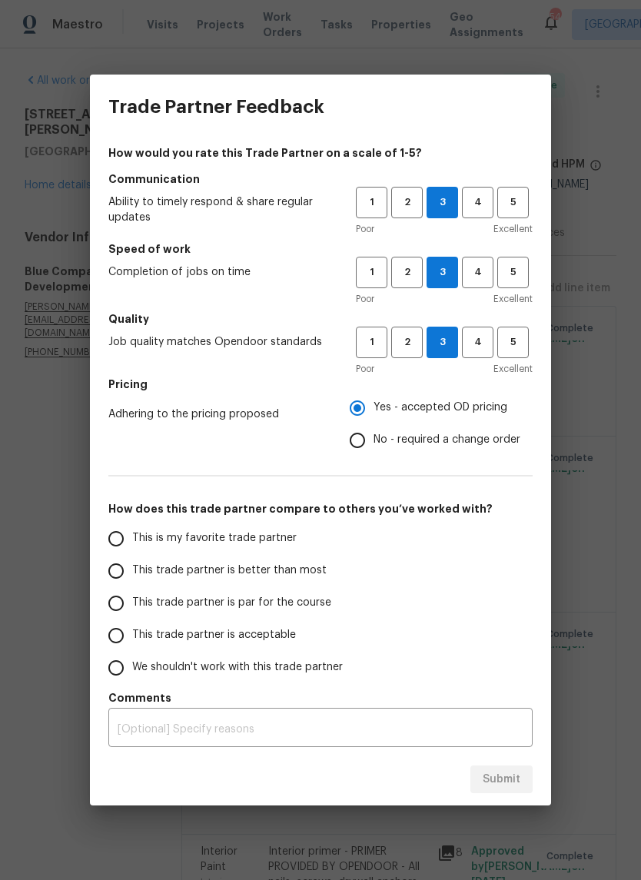
click at [363, 436] on input "No - required a change order" at bounding box center [357, 440] width 32 height 32
radio input "true"
click at [121, 596] on input "This trade partner is par for the course" at bounding box center [116, 603] width 32 height 32
click at [517, 780] on span "Submit" at bounding box center [502, 779] width 38 height 19
radio input "true"
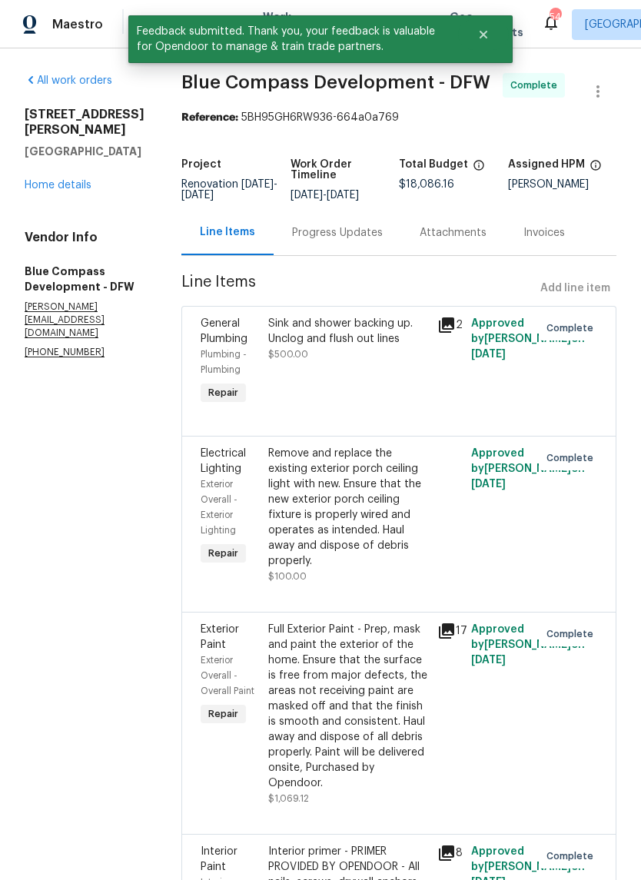
click at [78, 180] on link "Home details" at bounding box center [58, 185] width 67 height 11
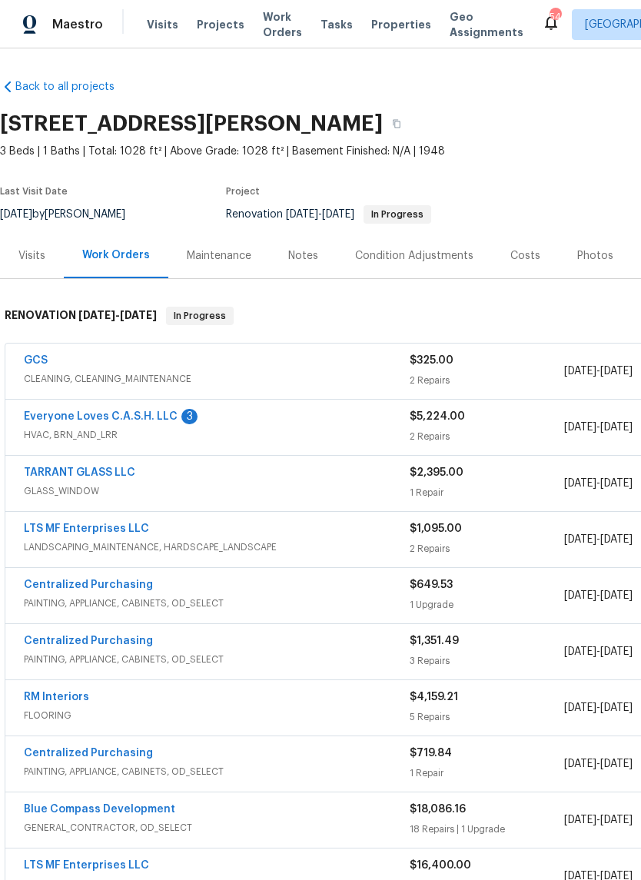
click at [46, 358] on link "GCS" at bounding box center [36, 360] width 24 height 11
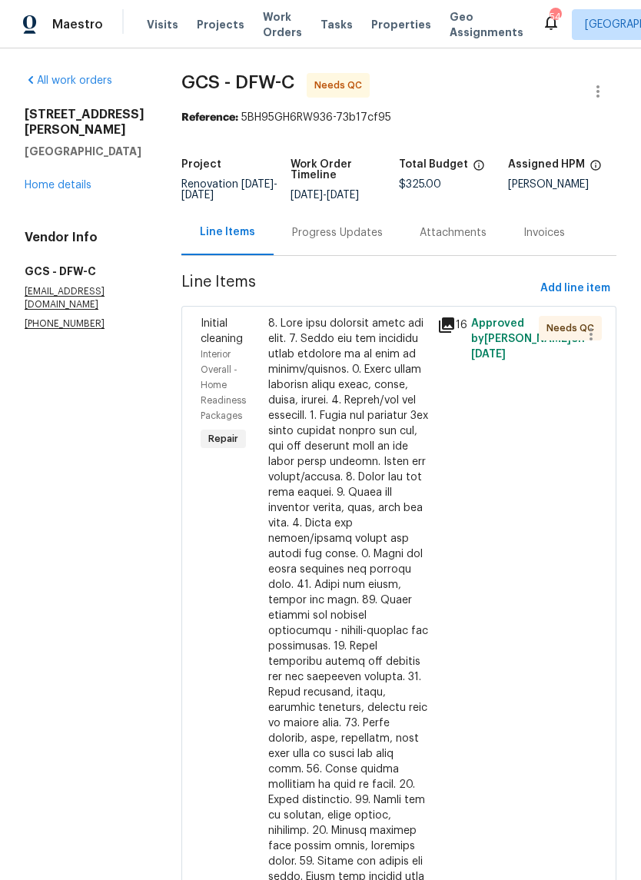
click at [364, 401] on div at bounding box center [348, 685] width 160 height 738
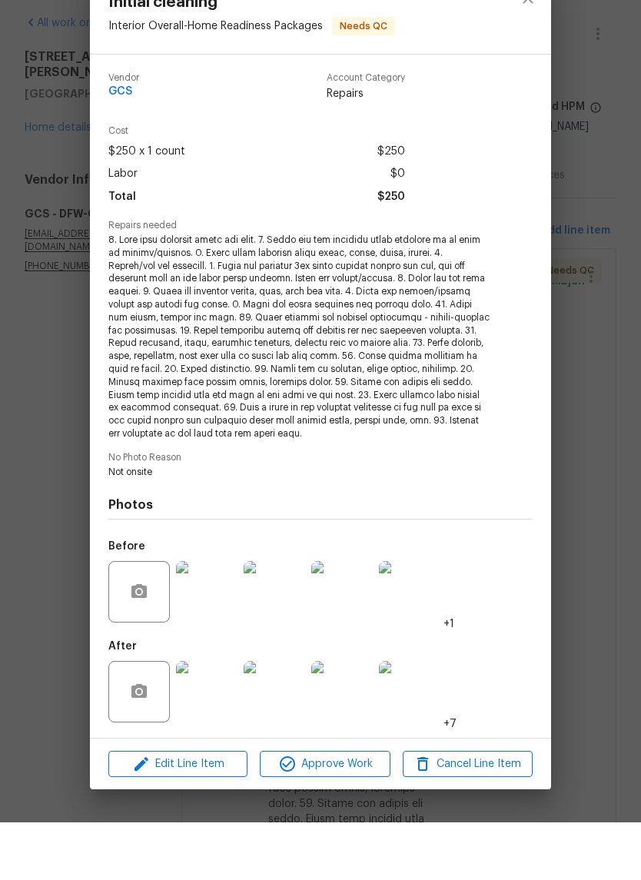
scroll to position [38, 0]
click at [353, 812] on span "Approve Work" at bounding box center [324, 821] width 121 height 19
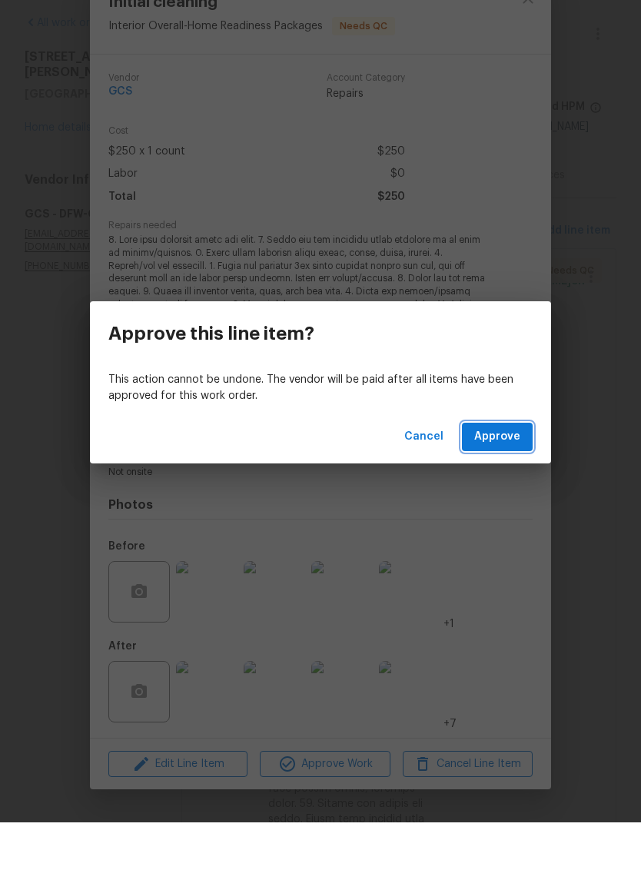
click at [513, 485] on span "Approve" at bounding box center [497, 494] width 46 height 19
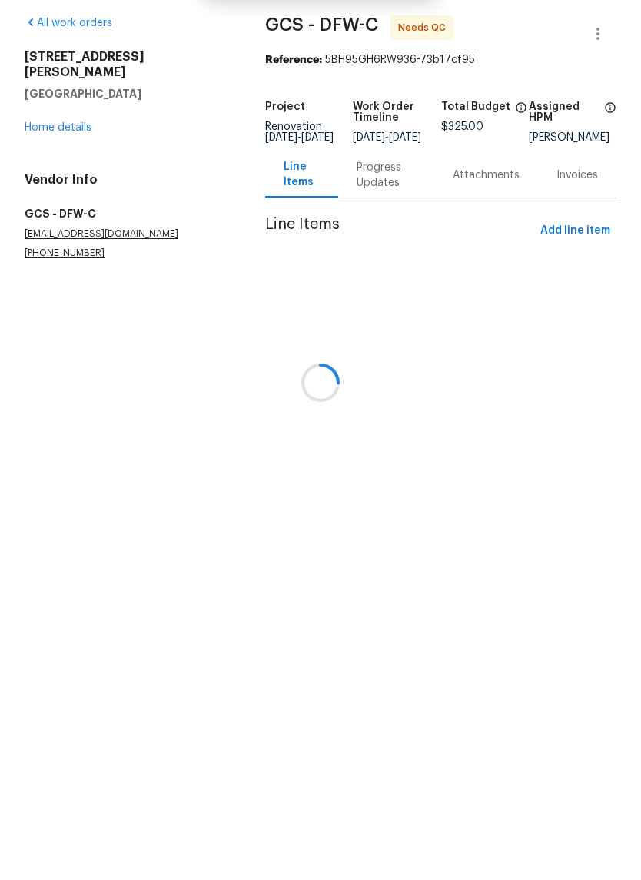
scroll to position [0, 0]
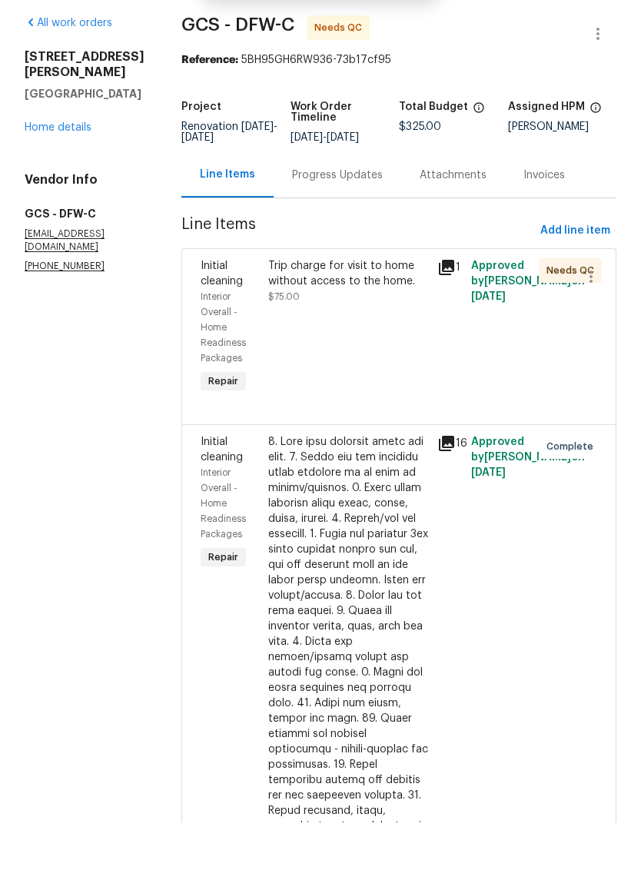
click at [368, 316] on div "Trip charge for visit to home without access to the home." at bounding box center [348, 331] width 160 height 31
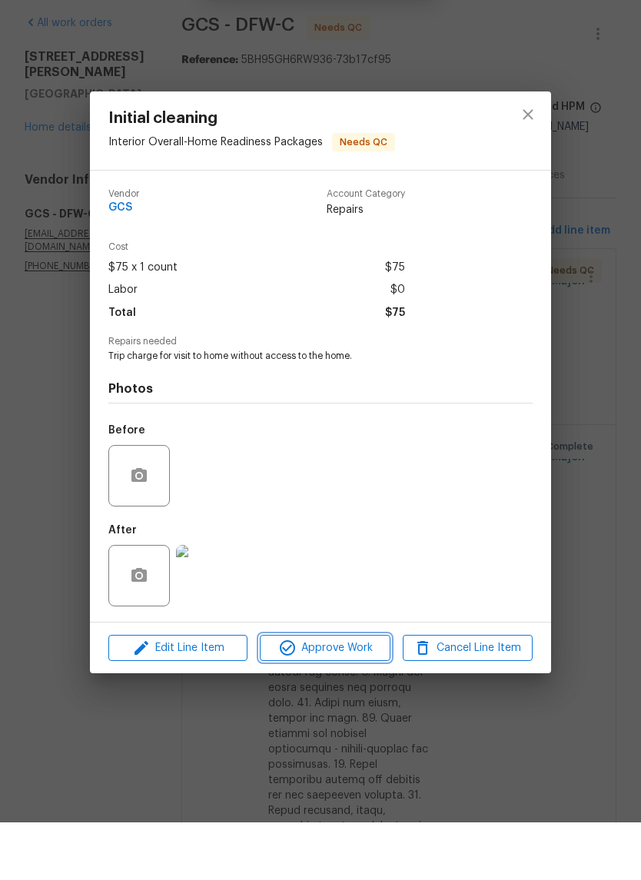
click at [348, 696] on span "Approve Work" at bounding box center [324, 705] width 121 height 19
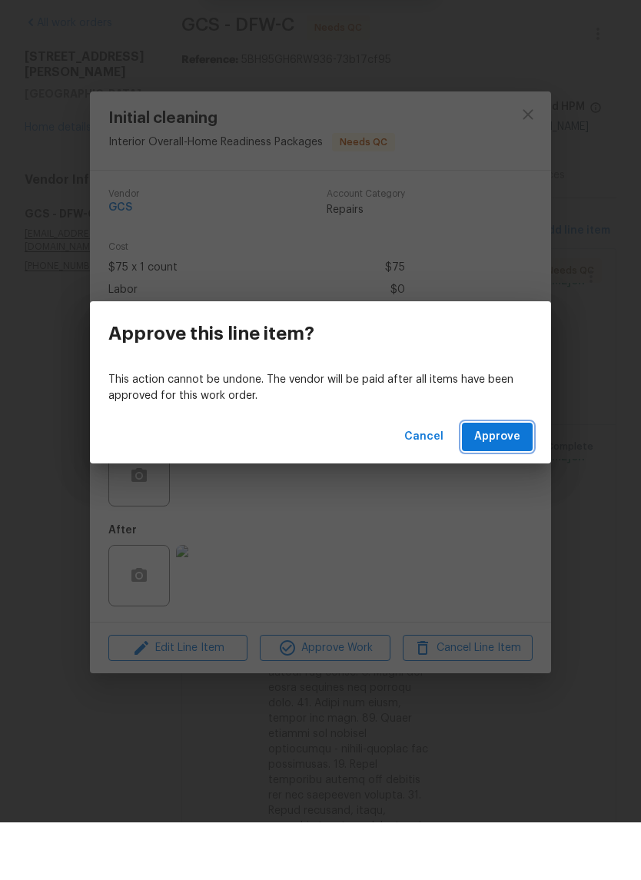
click at [507, 485] on span "Approve" at bounding box center [497, 494] width 46 height 19
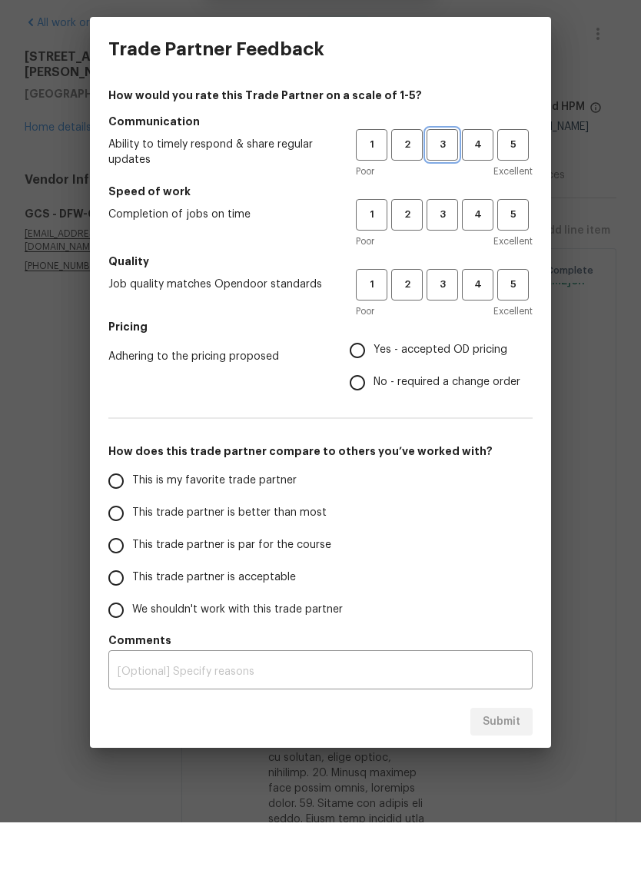
click at [446, 194] on span "3" at bounding box center [442, 203] width 28 height 18
click at [436, 264] on span "3" at bounding box center [442, 273] width 28 height 18
click at [438, 327] on button "3" at bounding box center [442, 343] width 32 height 32
click at [363, 392] on input "Yes - accepted OD pricing" at bounding box center [357, 408] width 32 height 32
radio input "true"
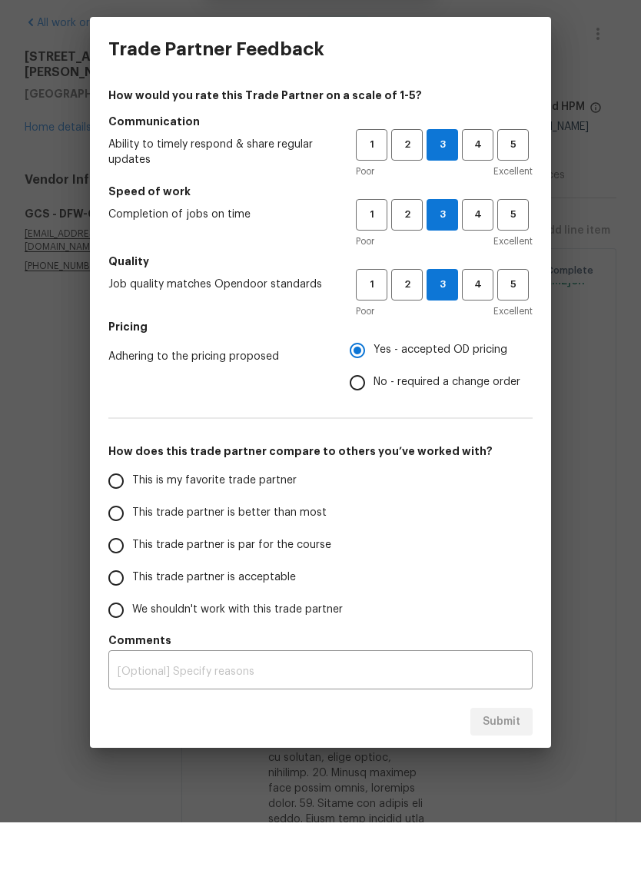
click at [116, 587] on input "This trade partner is par for the course" at bounding box center [116, 603] width 32 height 32
click at [495, 770] on span "Submit" at bounding box center [502, 779] width 38 height 19
radio input "true"
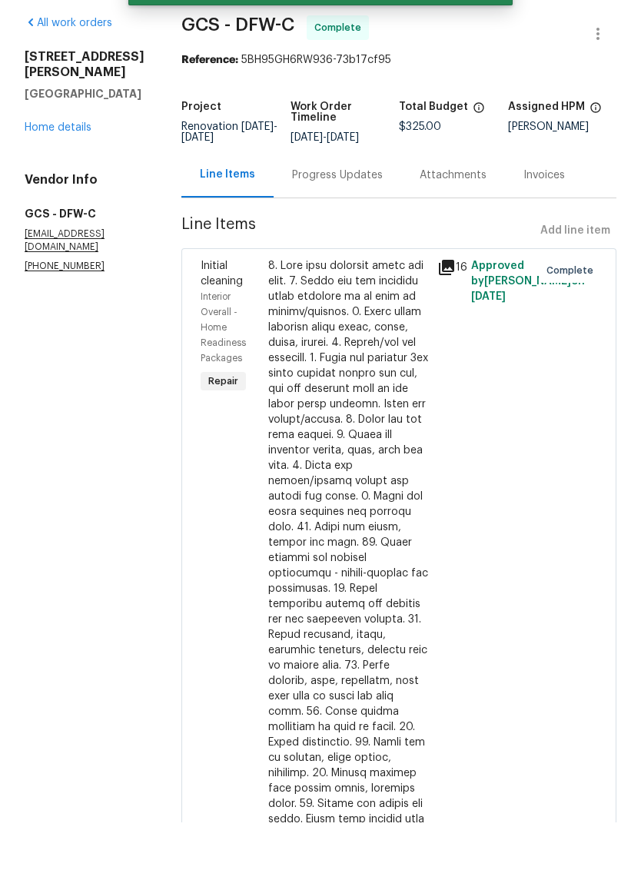
click at [81, 180] on link "Home details" at bounding box center [58, 185] width 67 height 11
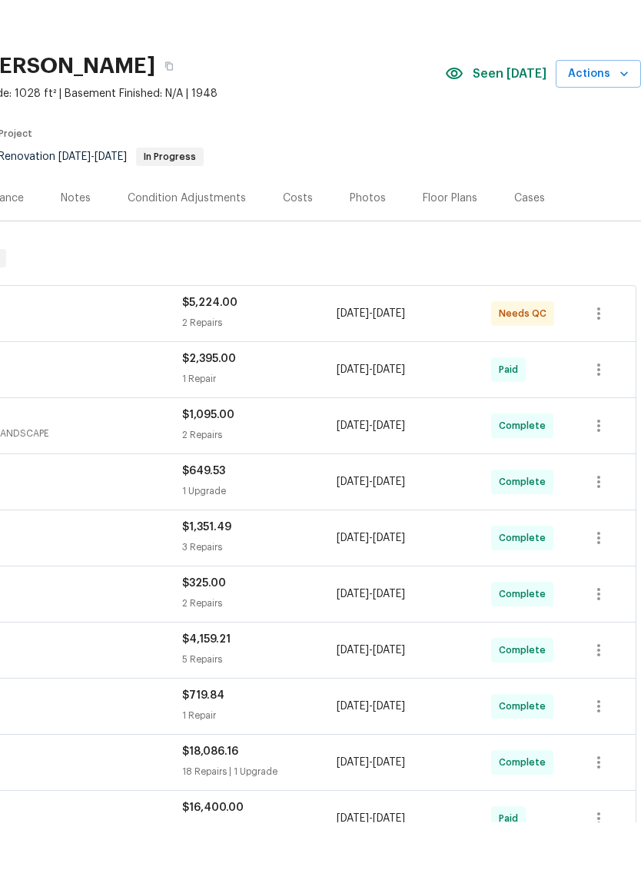
scroll to position [0, 227]
click at [368, 248] on div "Photos" at bounding box center [368, 255] width 36 height 15
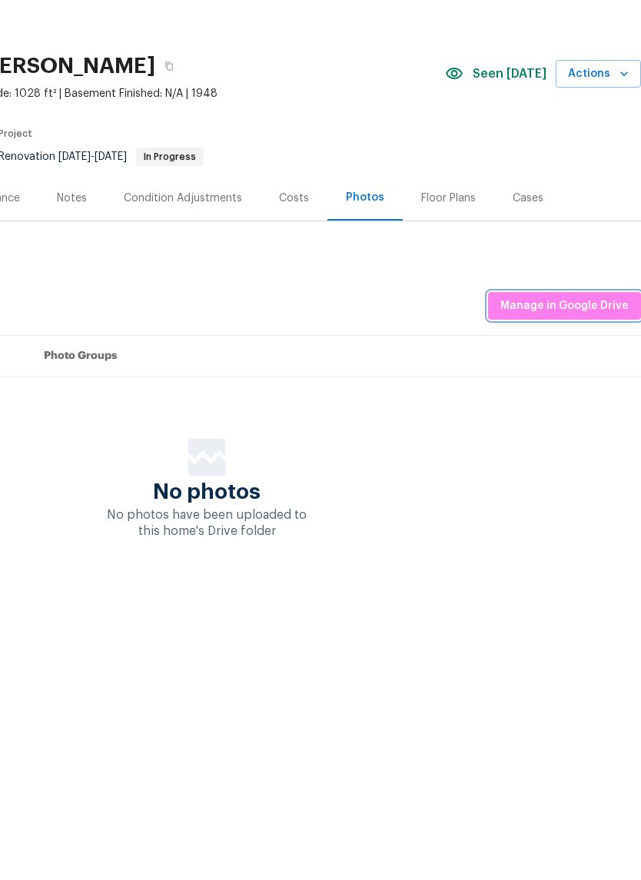
click at [576, 354] on span "Manage in Google Drive" at bounding box center [564, 363] width 128 height 19
